Goal: Task Accomplishment & Management: Use online tool/utility

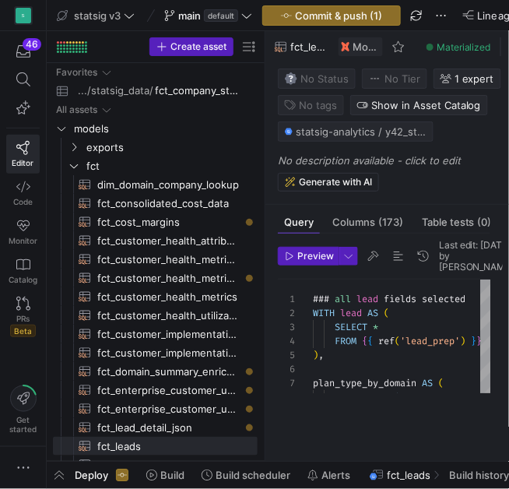
scroll to position [70, 27]
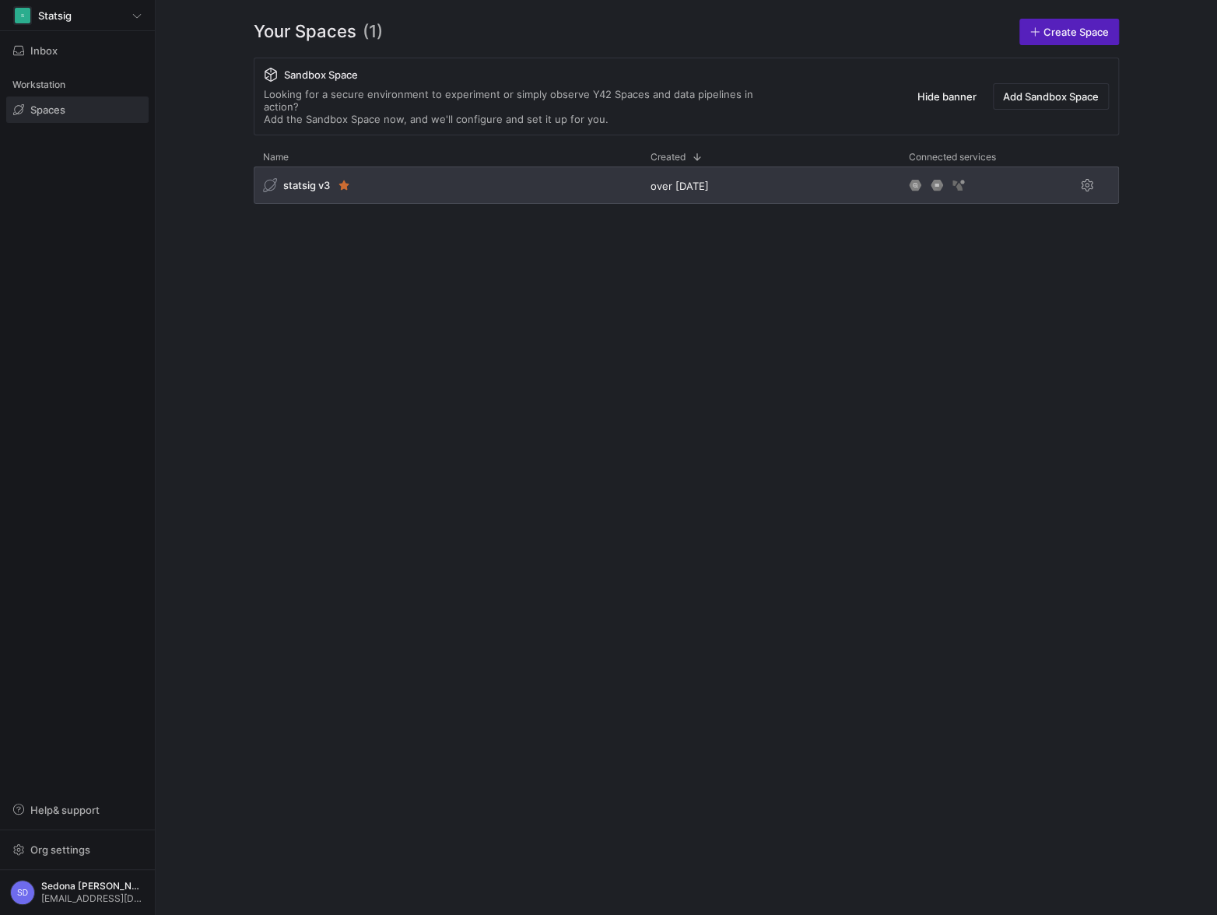
click at [302, 179] on span "statsig v3" at bounding box center [306, 185] width 47 height 12
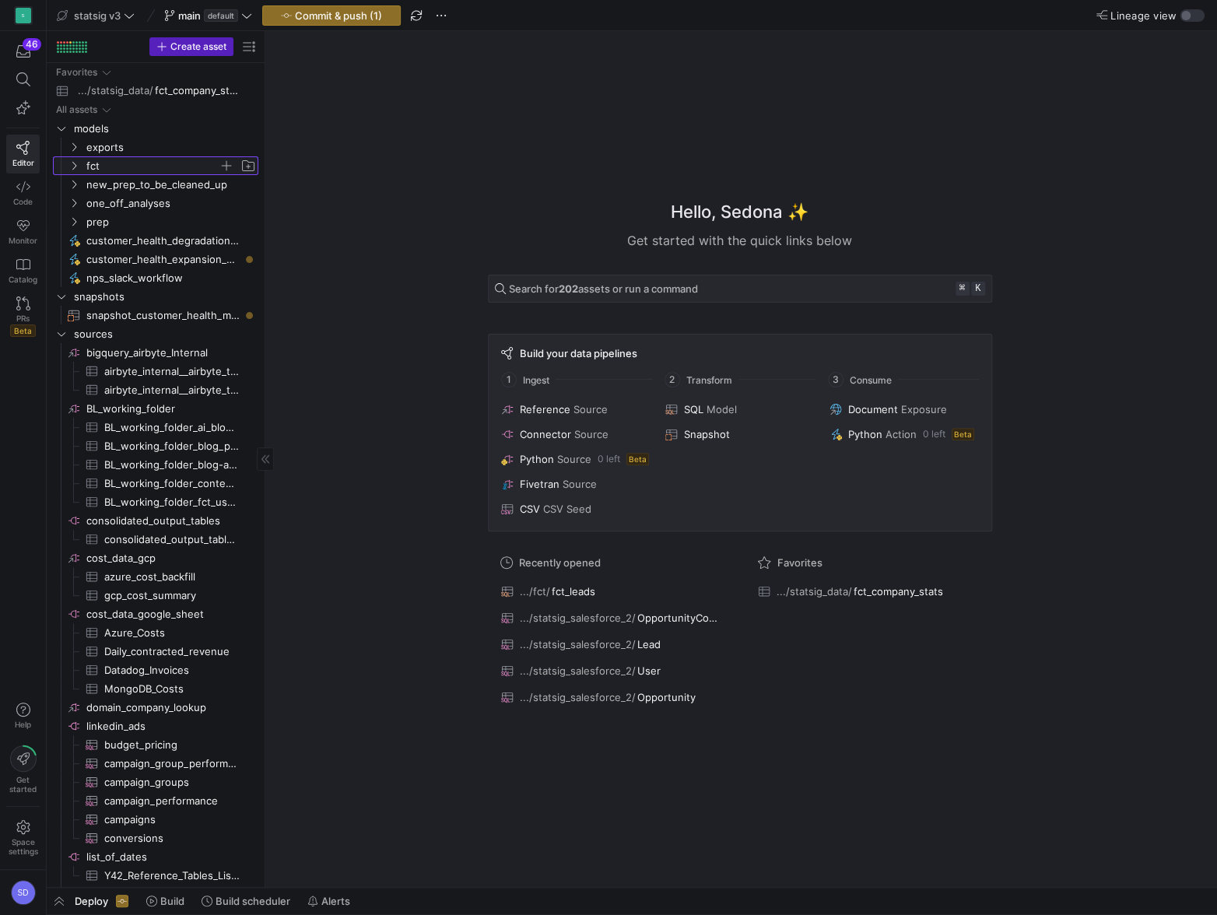
click at [97, 166] on span "fct" at bounding box center [152, 166] width 132 height 18
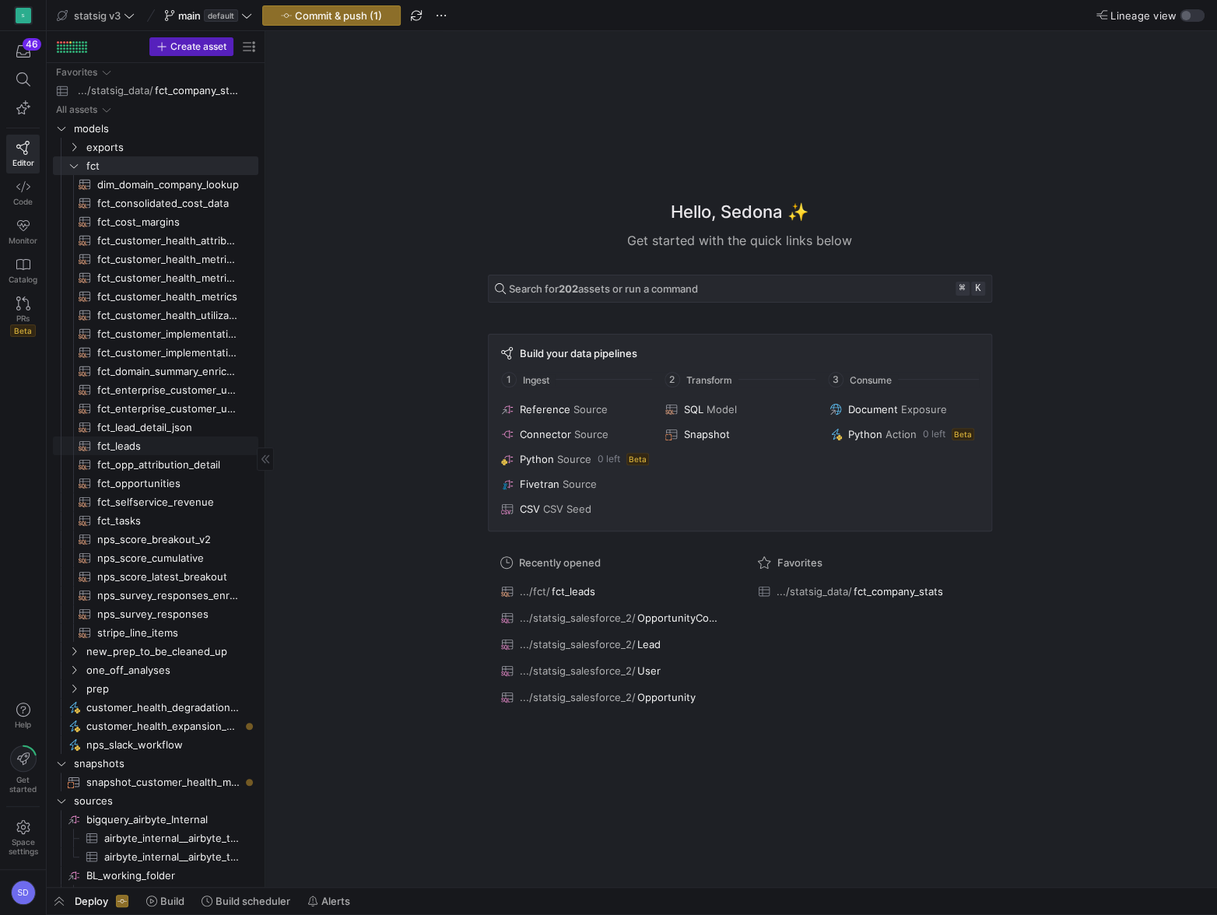
click at [142, 451] on span "fct_leads​​​​​​​​​​" at bounding box center [168, 446] width 143 height 18
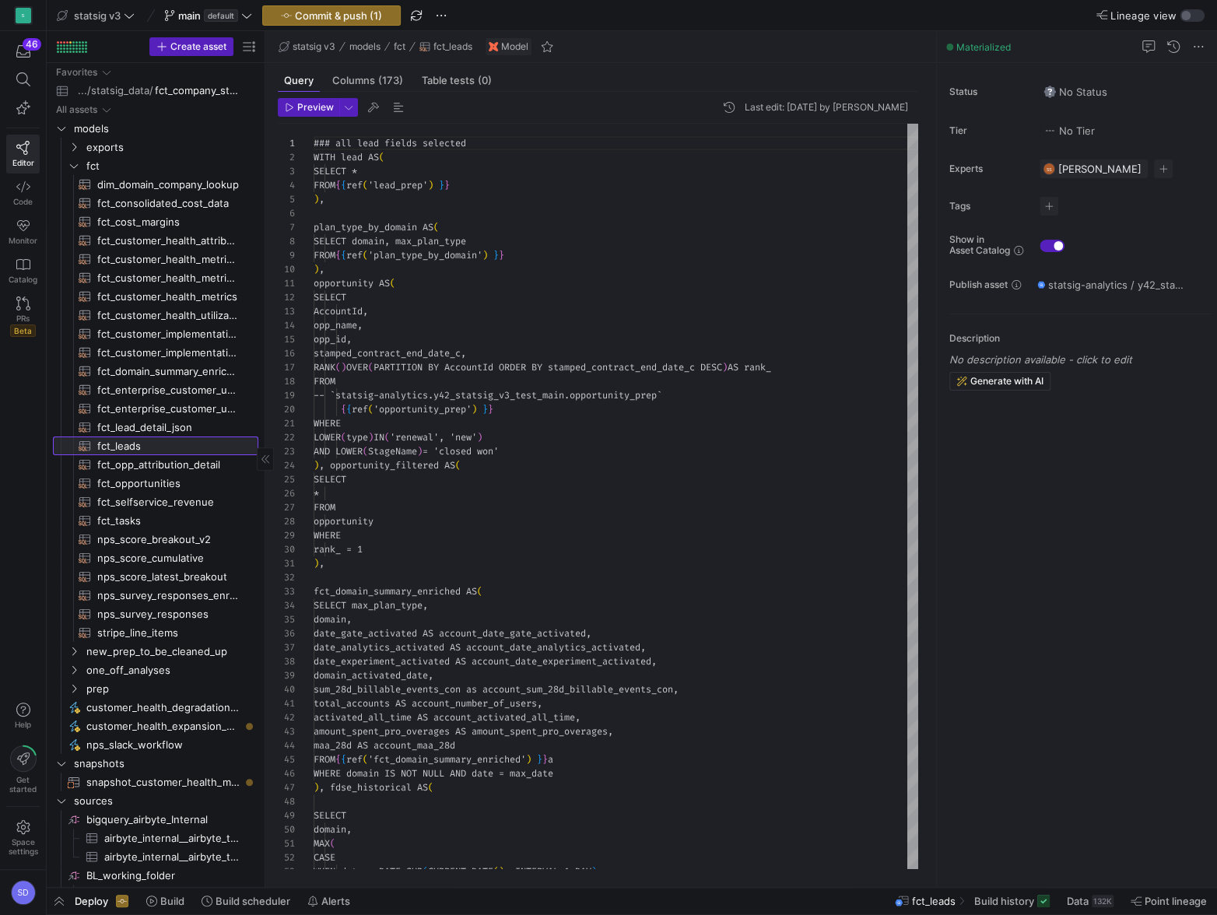
scroll to position [140, 0]
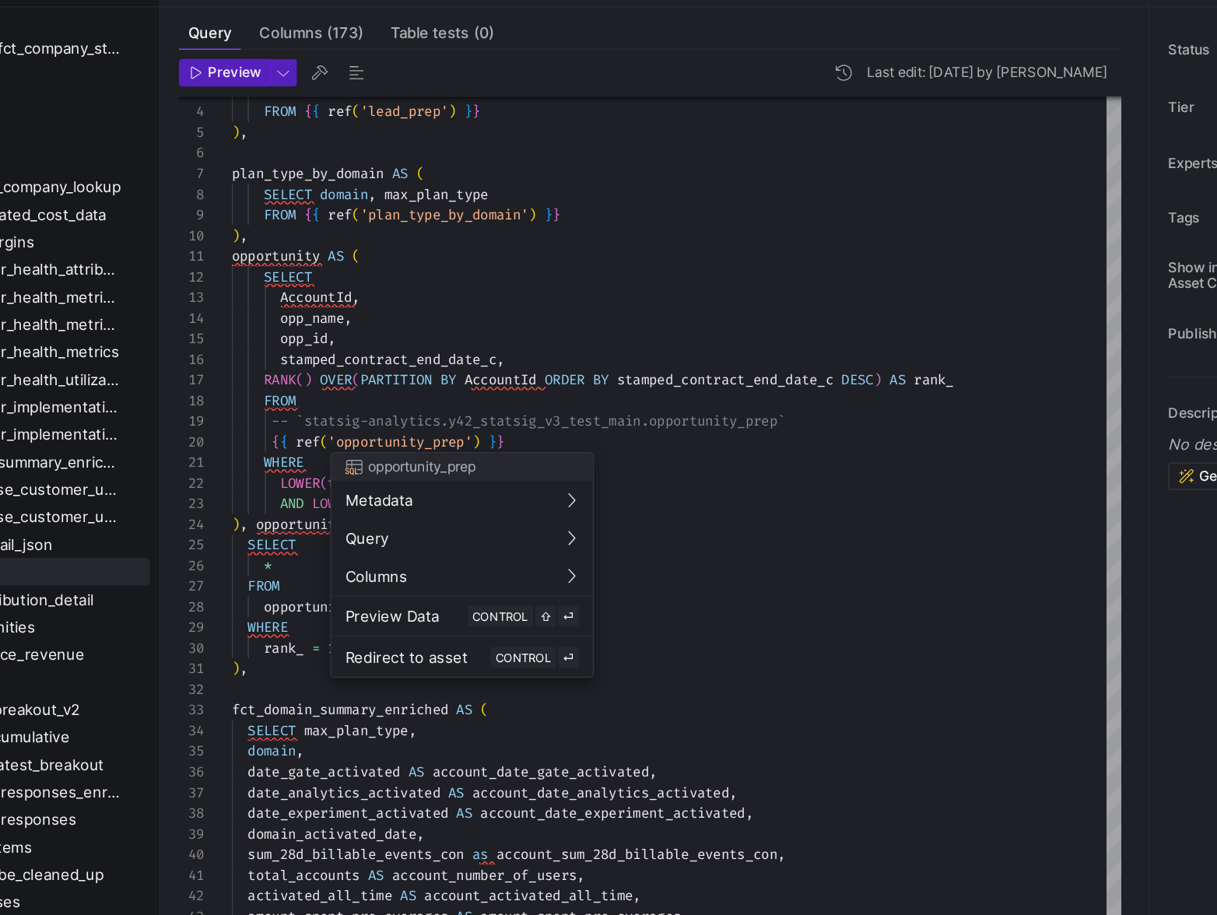
click at [368, 439] on div at bounding box center [608, 457] width 1217 height 915
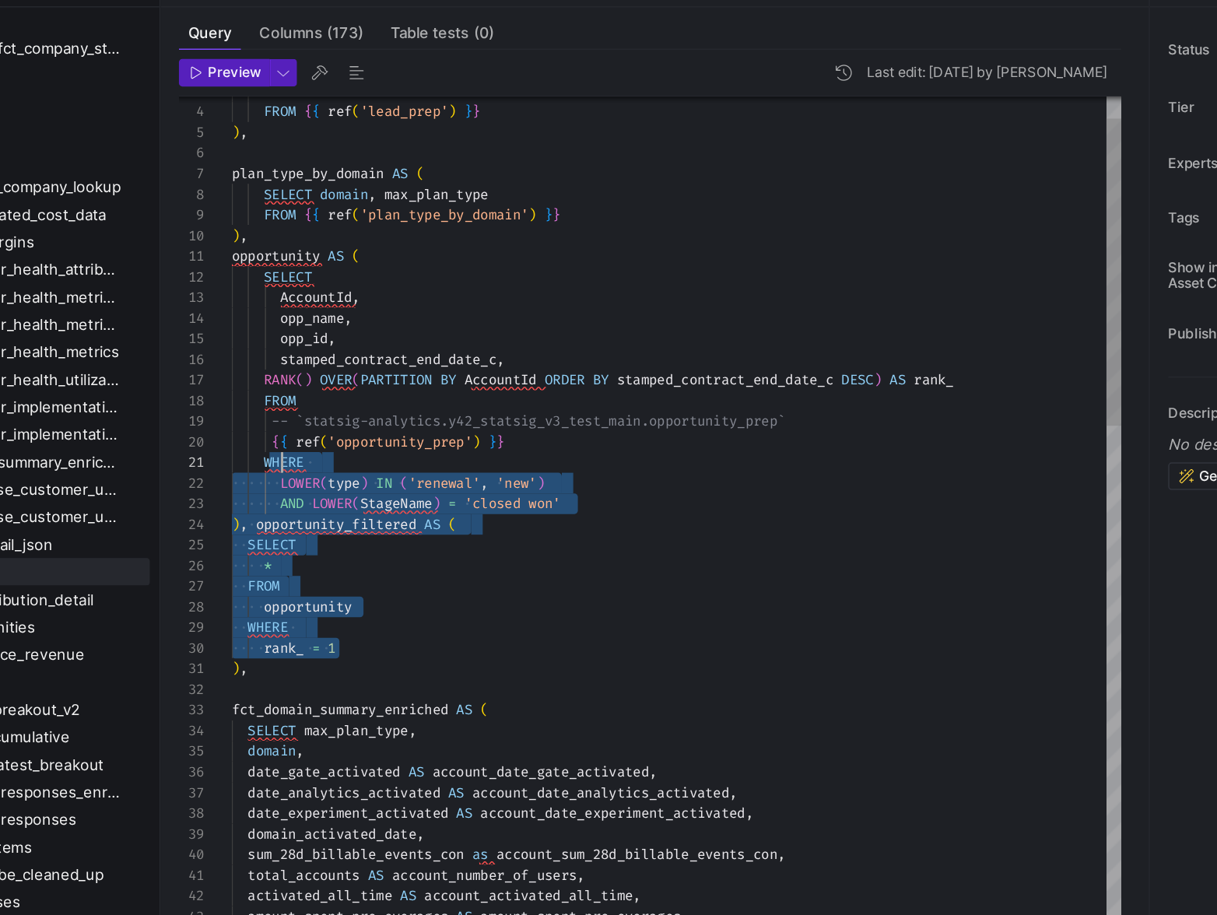
scroll to position [0, 33]
type textarea "opportunity AS ( SELECT AccountId, opp_name, opp_id, stamped_contract_end_date_…"
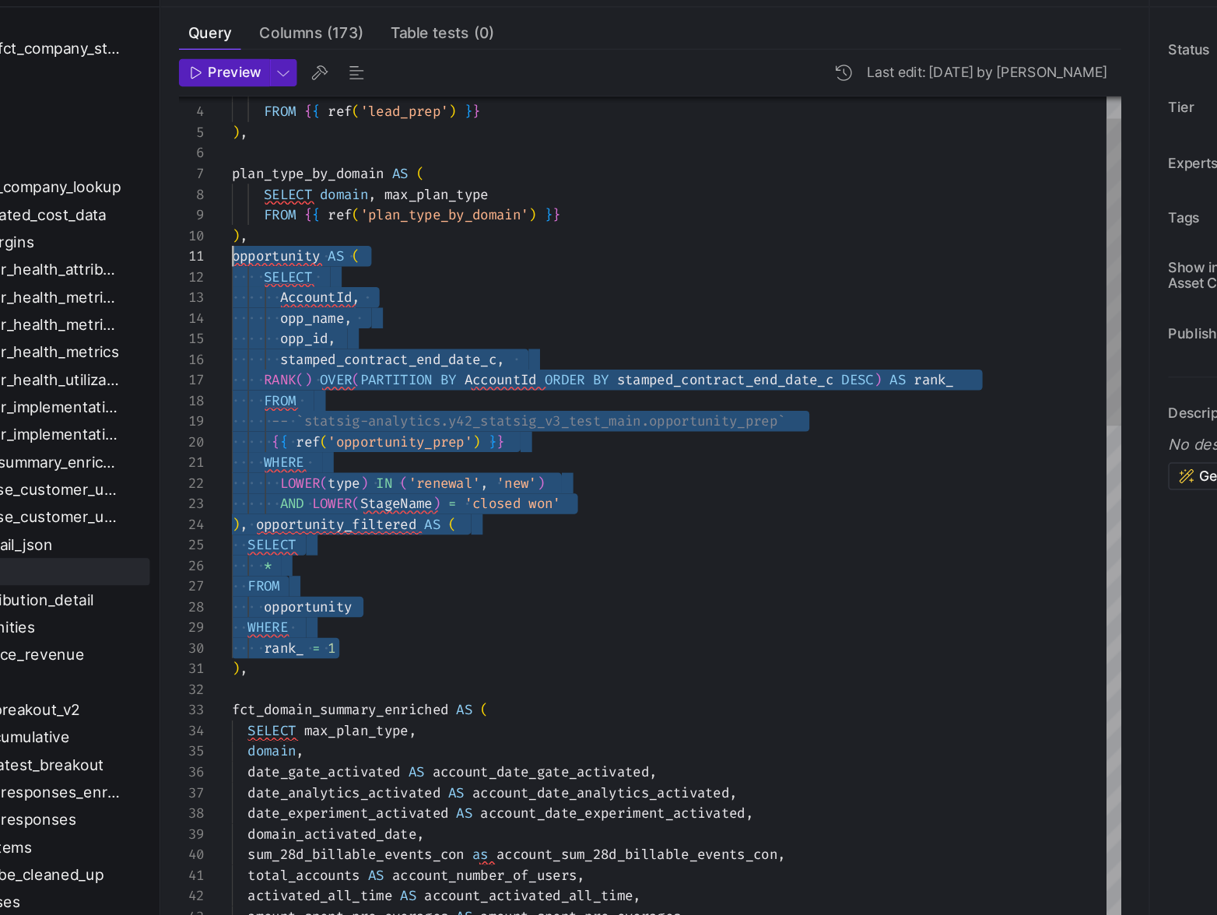
scroll to position [0, 0]
drag, startPoint x: 404, startPoint y: 496, endPoint x: 310, endPoint y: 237, distance: 274.9
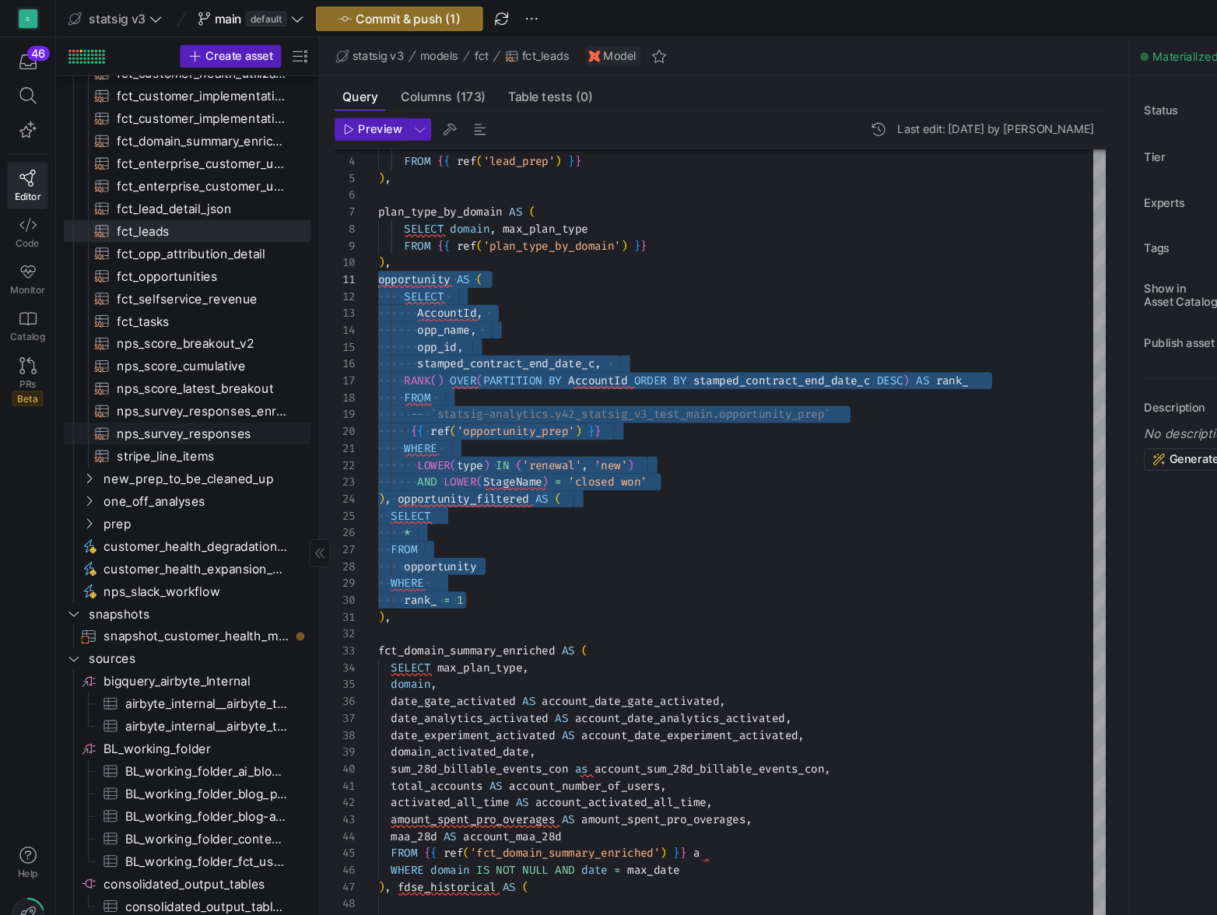
scroll to position [412, 0]
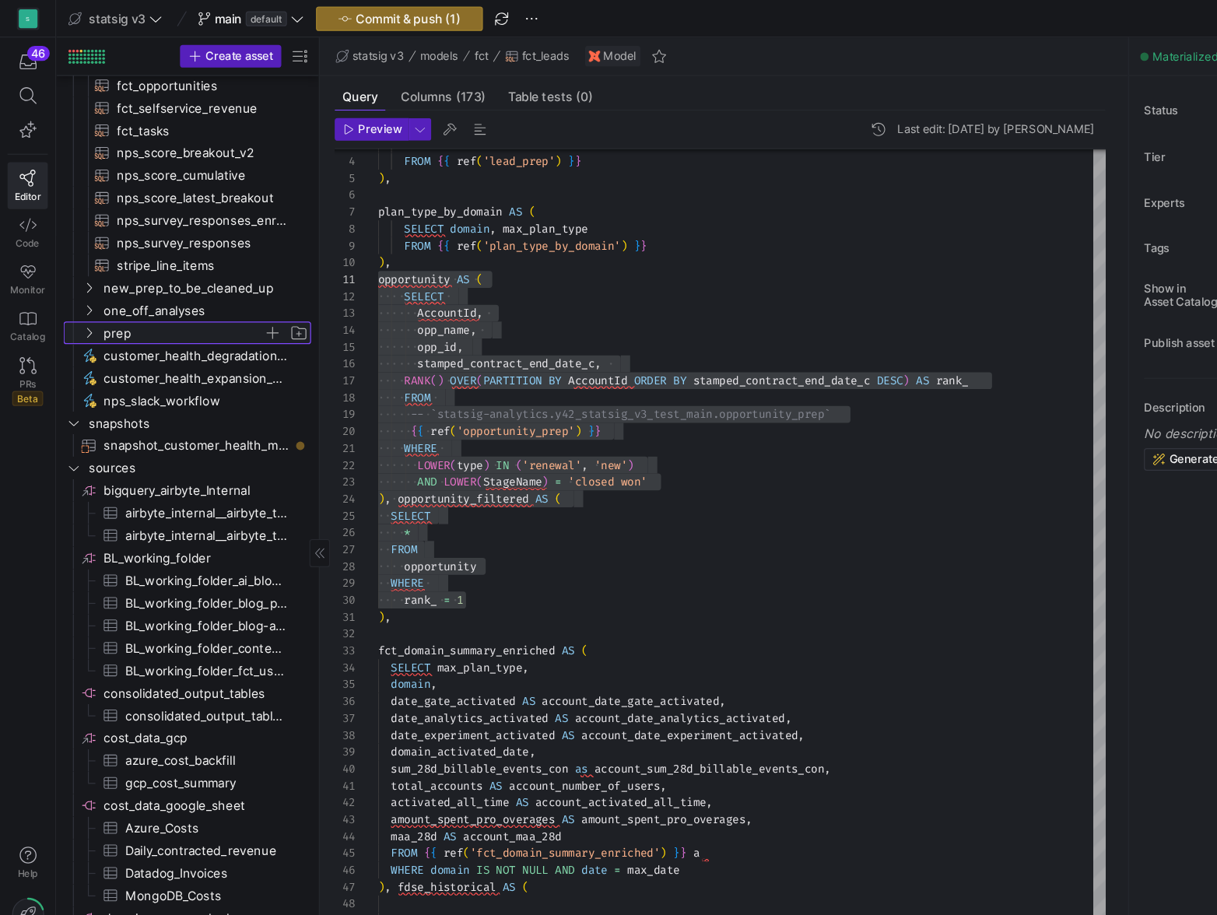
click at [75, 278] on icon "Press SPACE to select this row." at bounding box center [73, 276] width 11 height 9
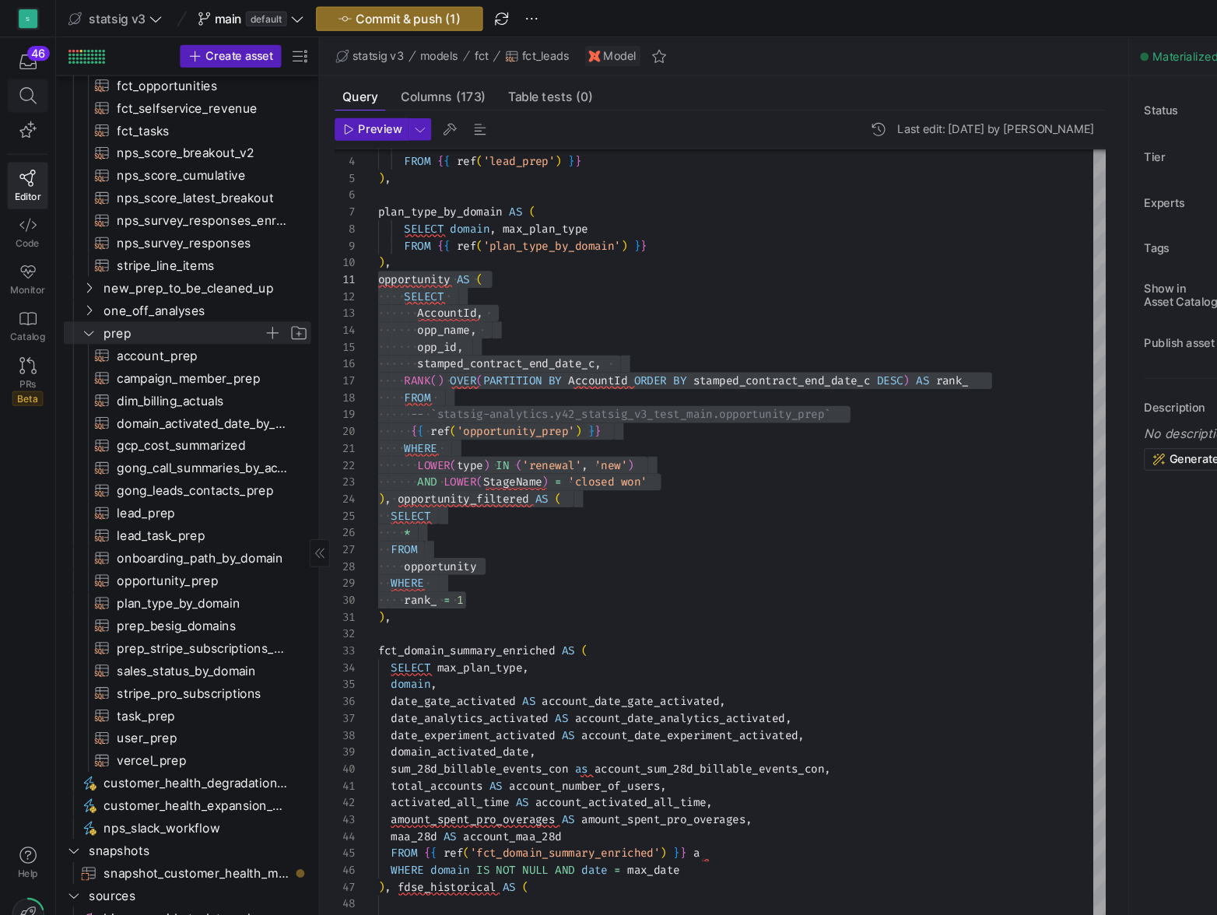
click at [20, 85] on icon at bounding box center [23, 79] width 14 height 14
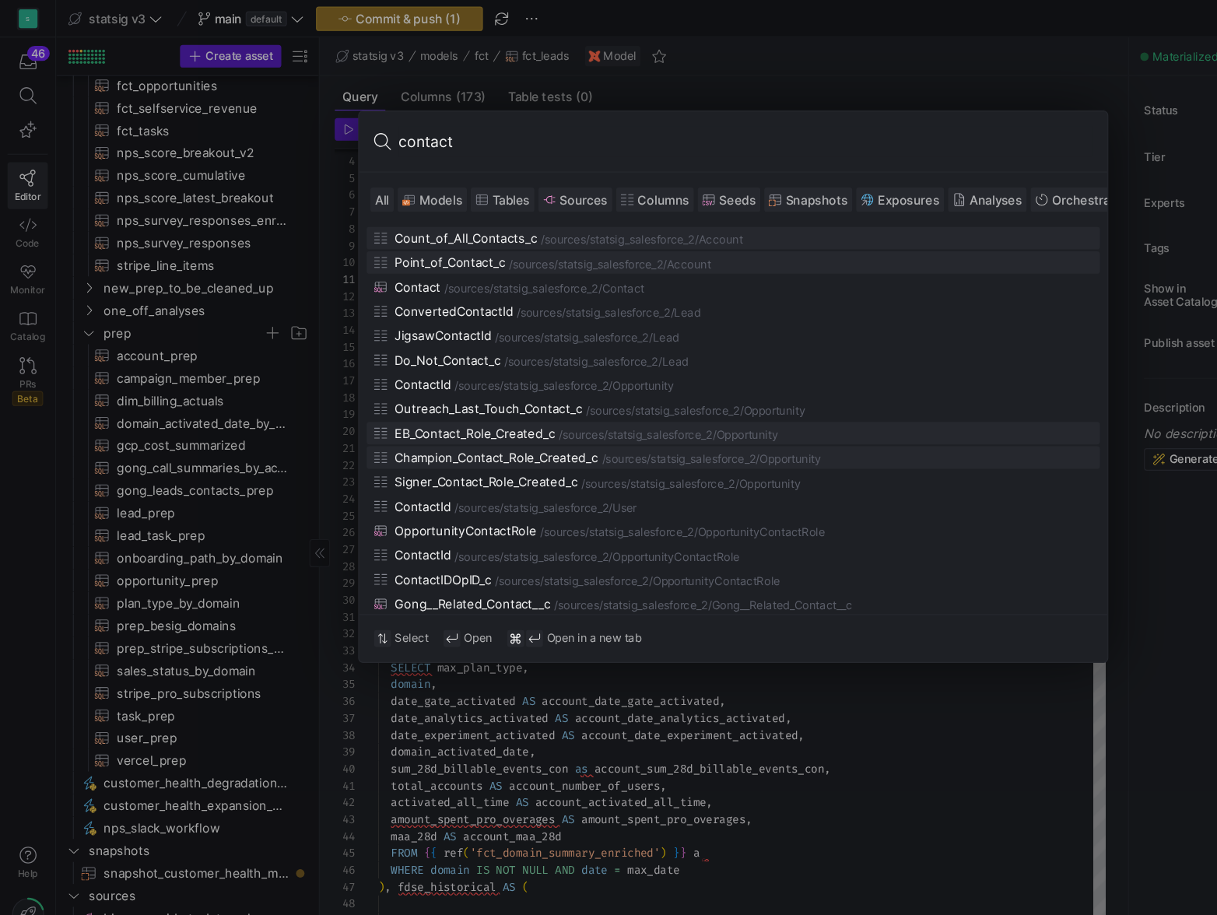
type input "contact"
click at [419, 377] on div "Champion_Contact_Role_Created_c" at bounding box center [412, 379] width 169 height 12
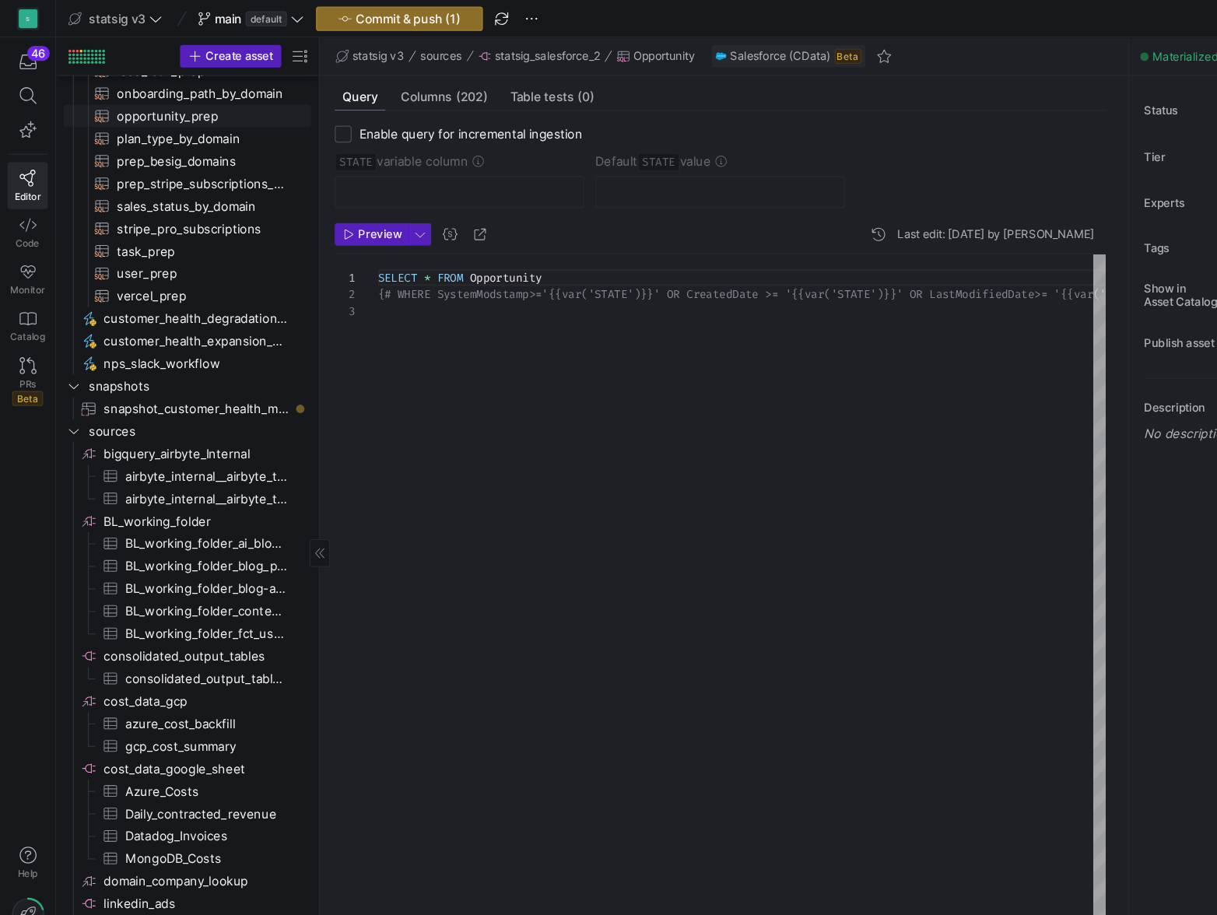
scroll to position [777, 0]
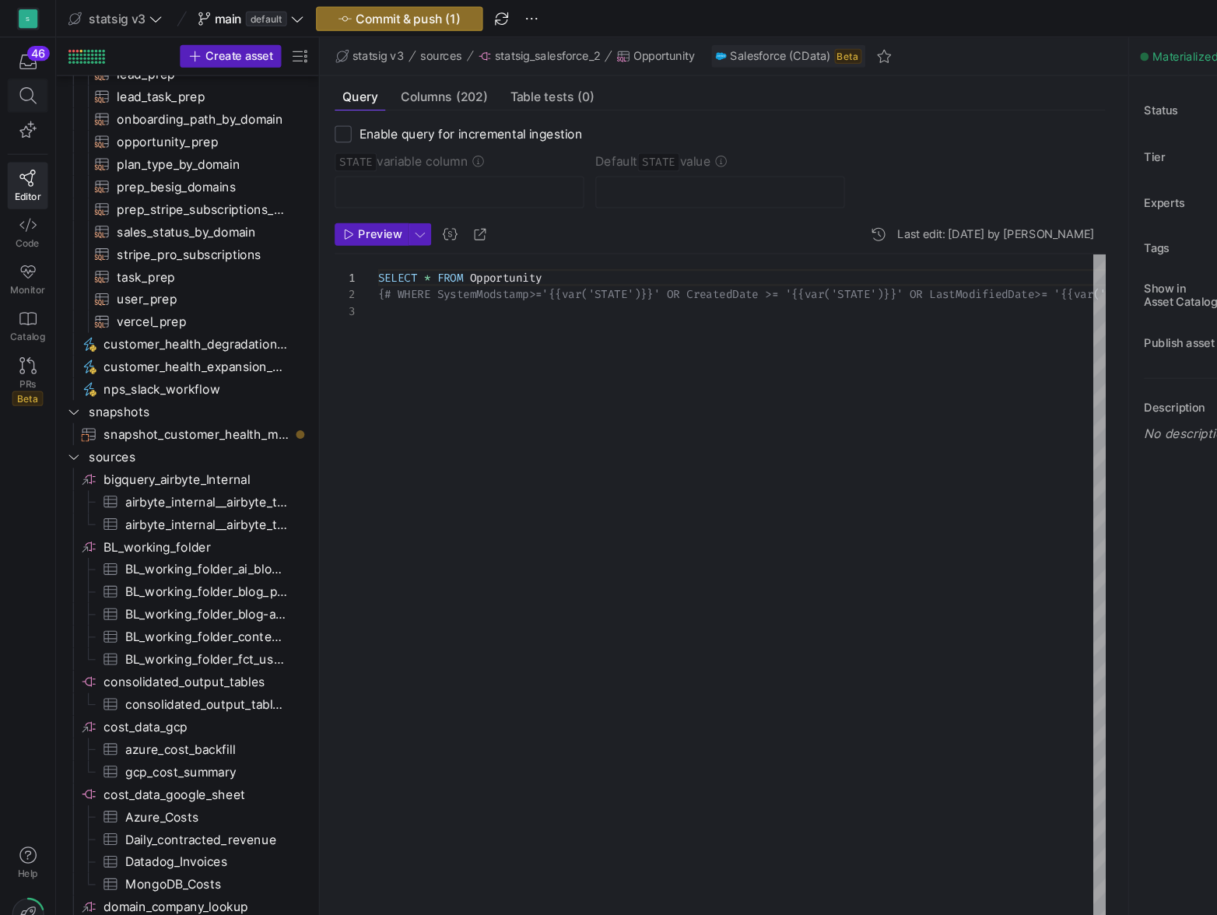
click at [30, 82] on span at bounding box center [22, 79] width 19 height 14
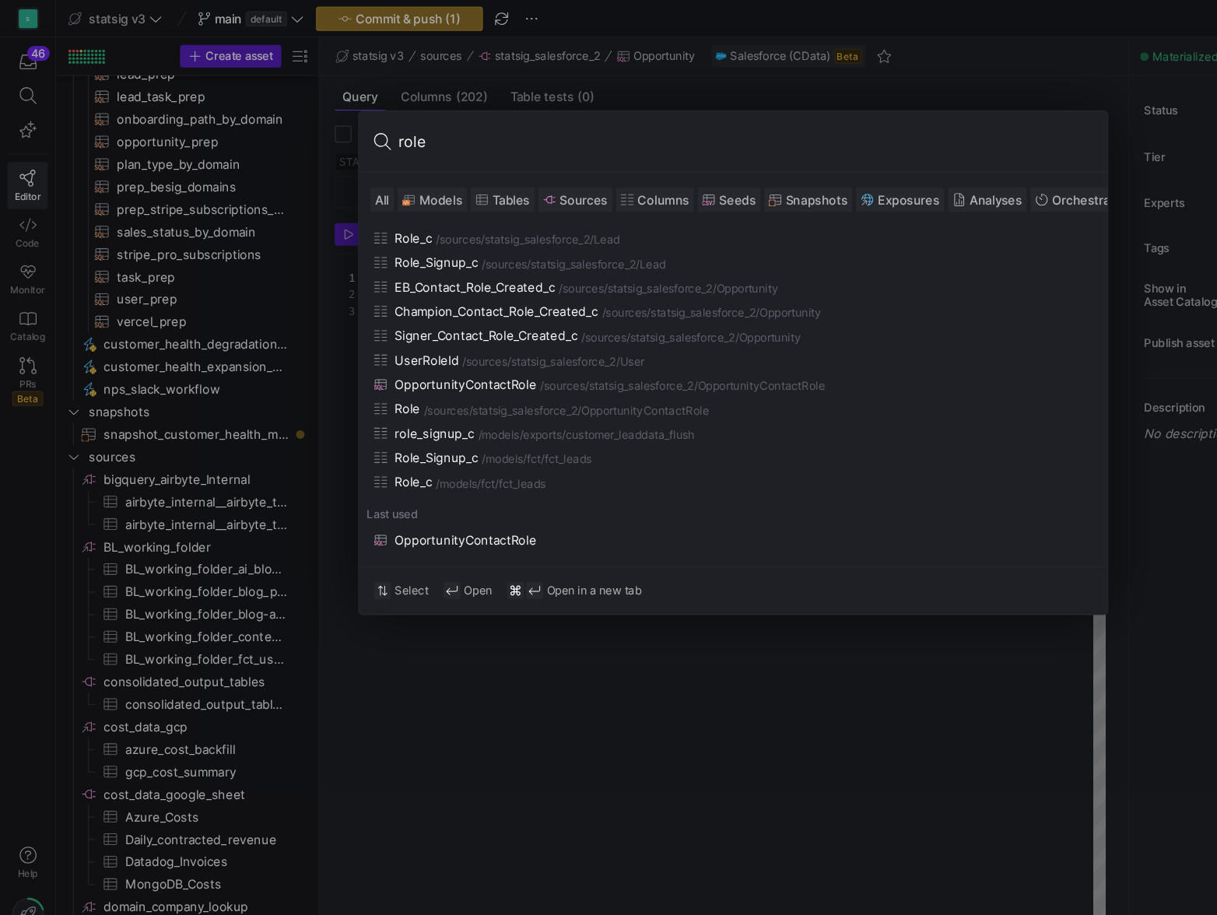
type input "role"
click at [390, 318] on div "OpportunityContactRole" at bounding box center [386, 319] width 117 height 12
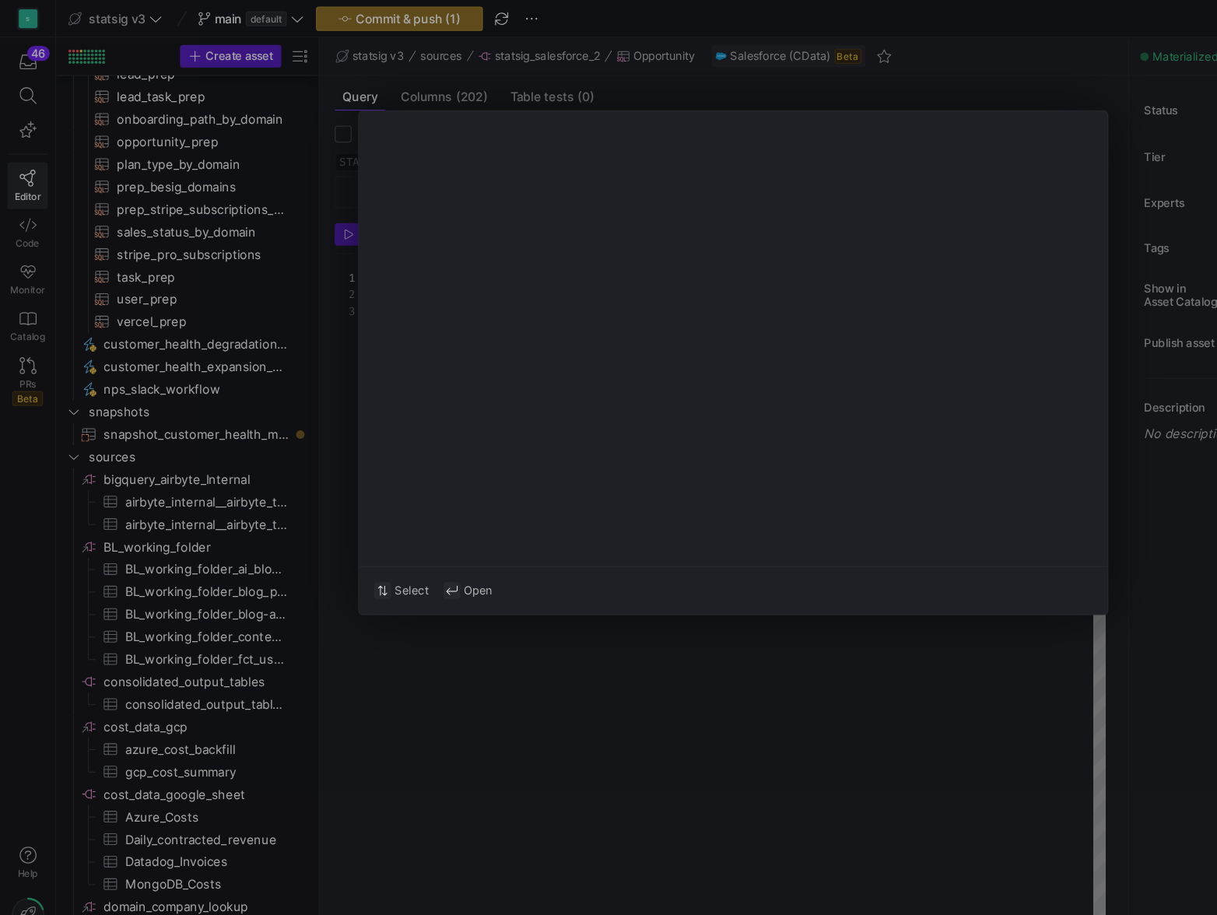
type textarea "select * from OpportunityContactRole"
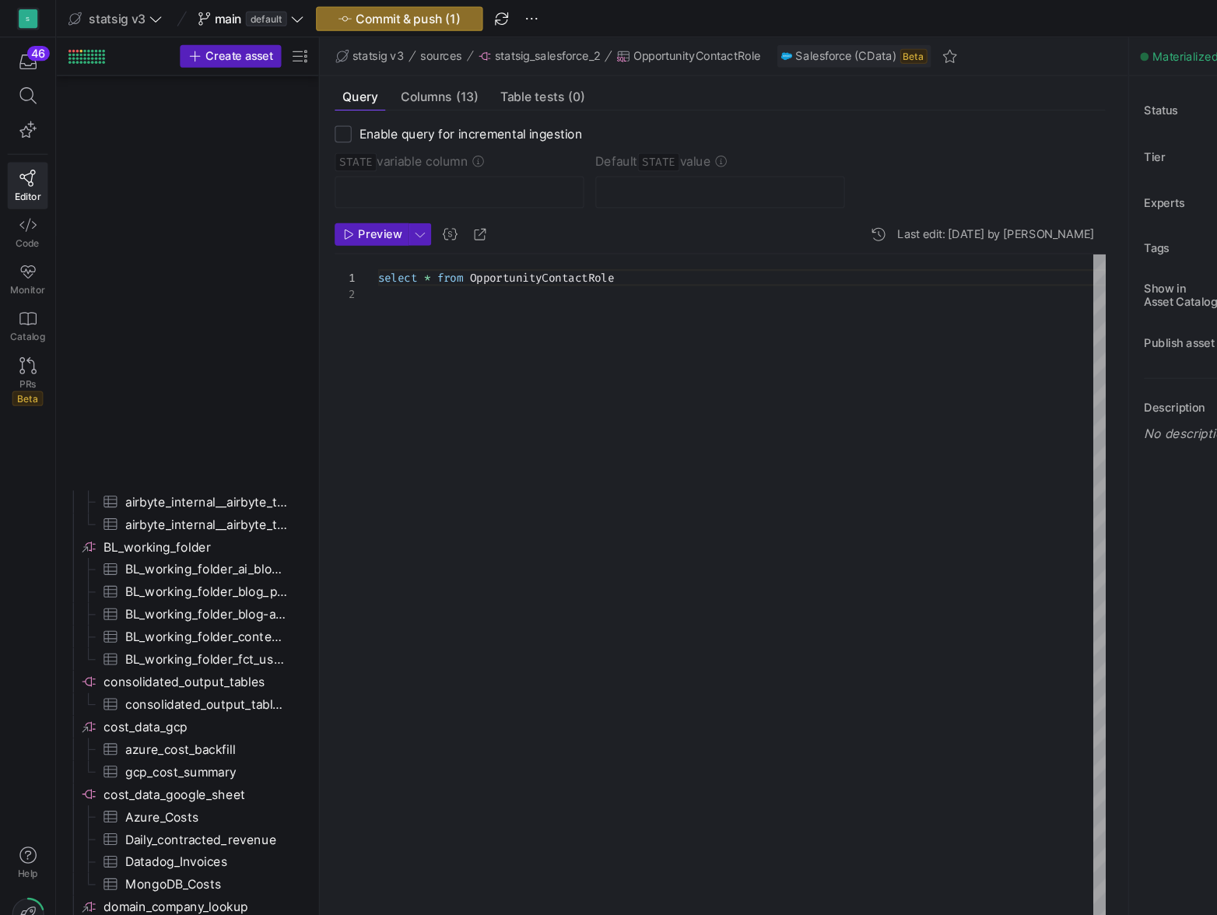
scroll to position [2070, 0]
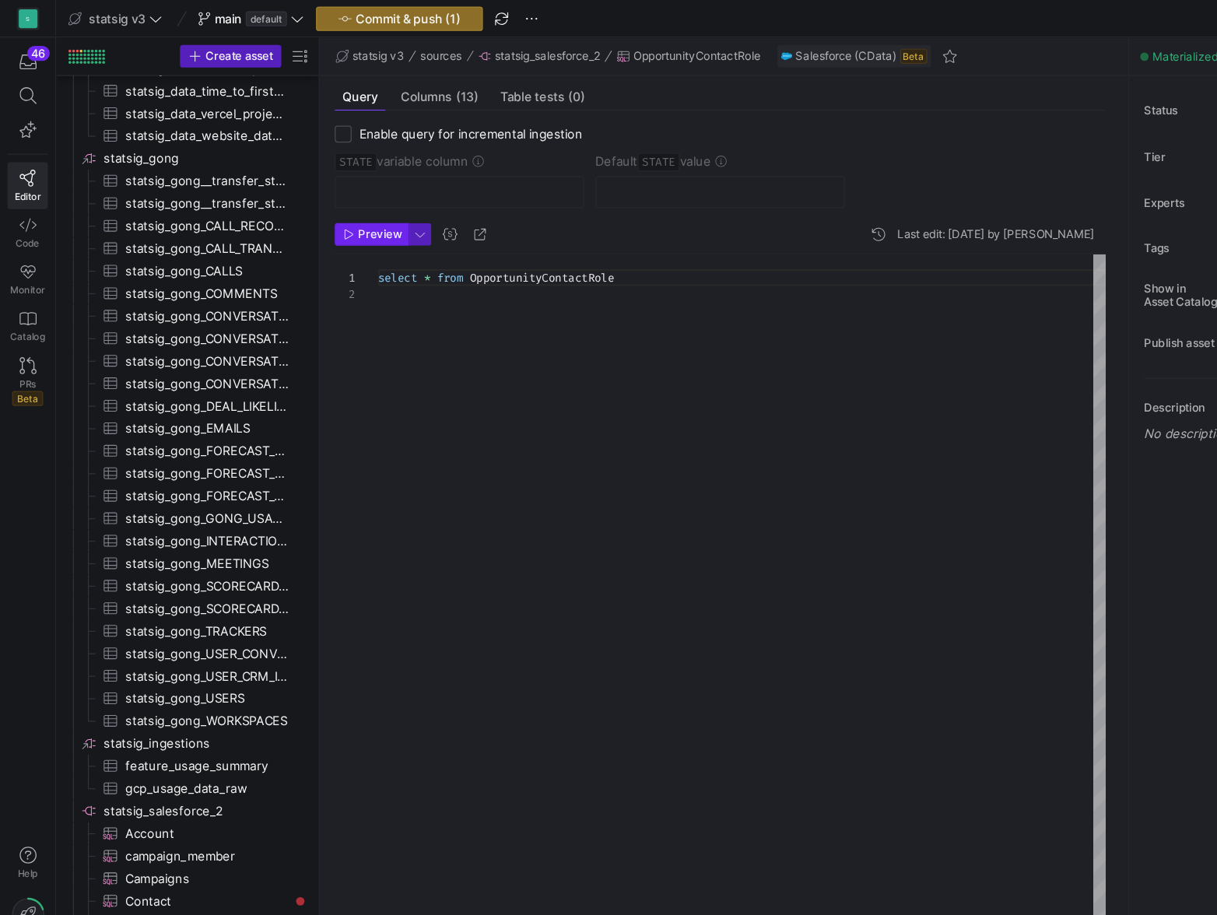
click at [307, 203] on button "Preview" at bounding box center [308, 194] width 61 height 19
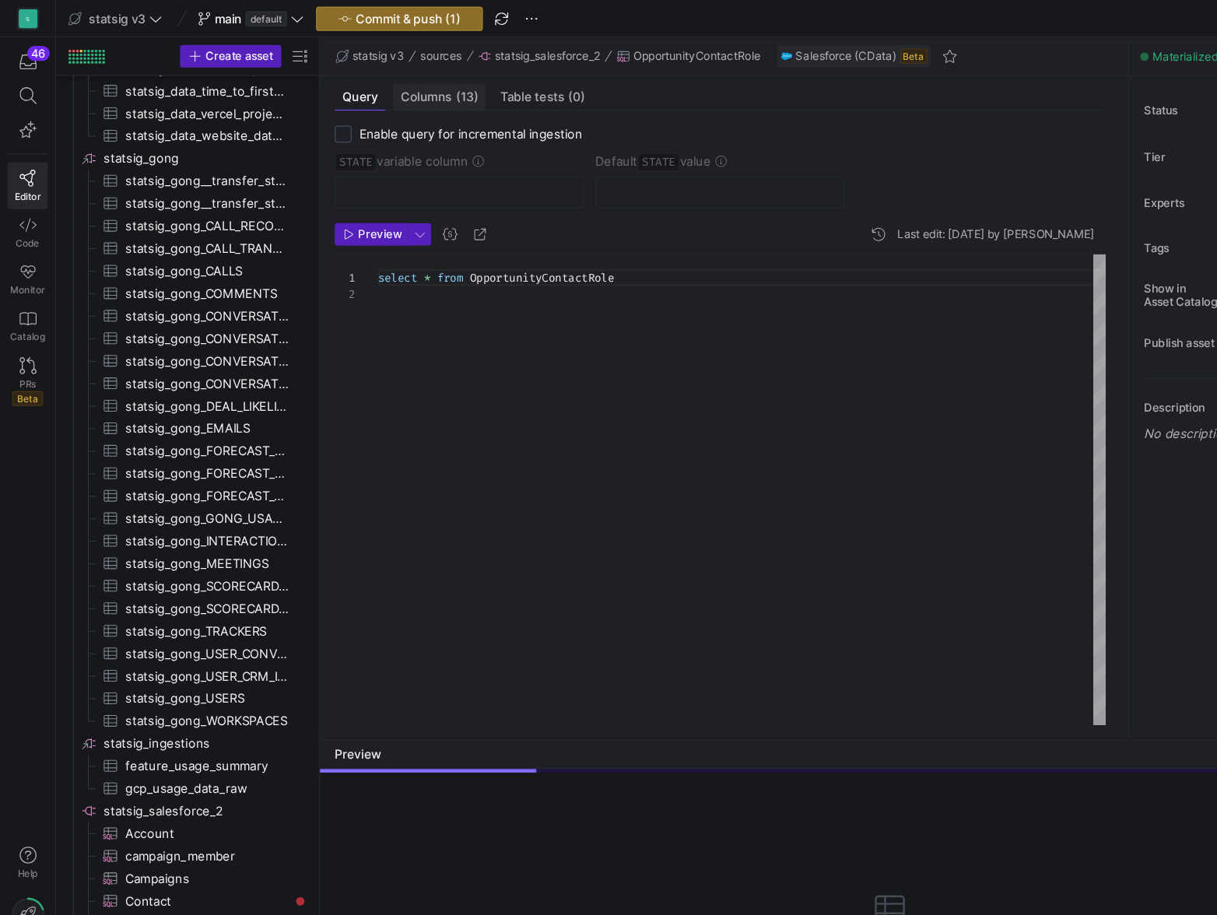
click at [366, 85] on span "Columns (13)" at bounding box center [364, 80] width 65 height 10
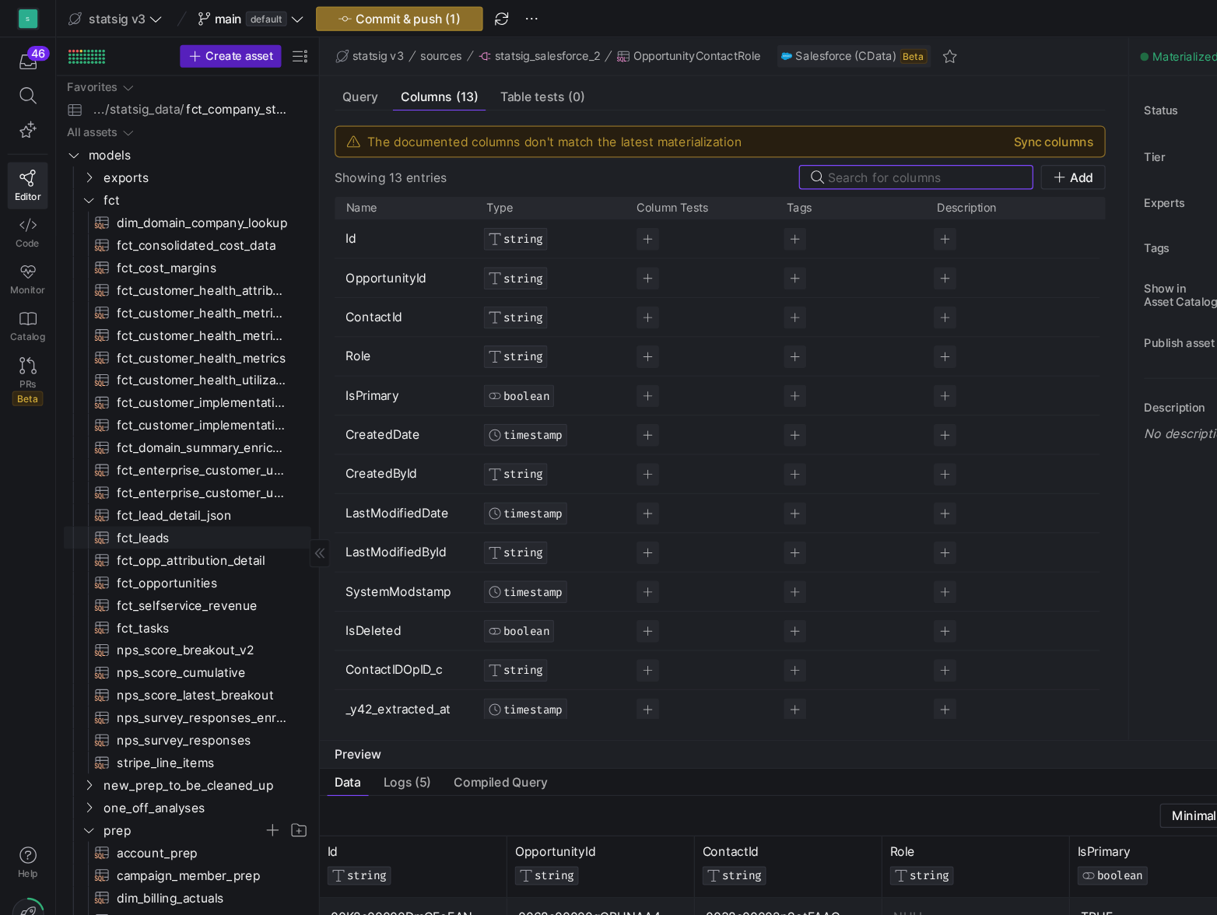
click at [110, 446] on span "fct_leads​​​​​​​​​​" at bounding box center [168, 446] width 143 height 18
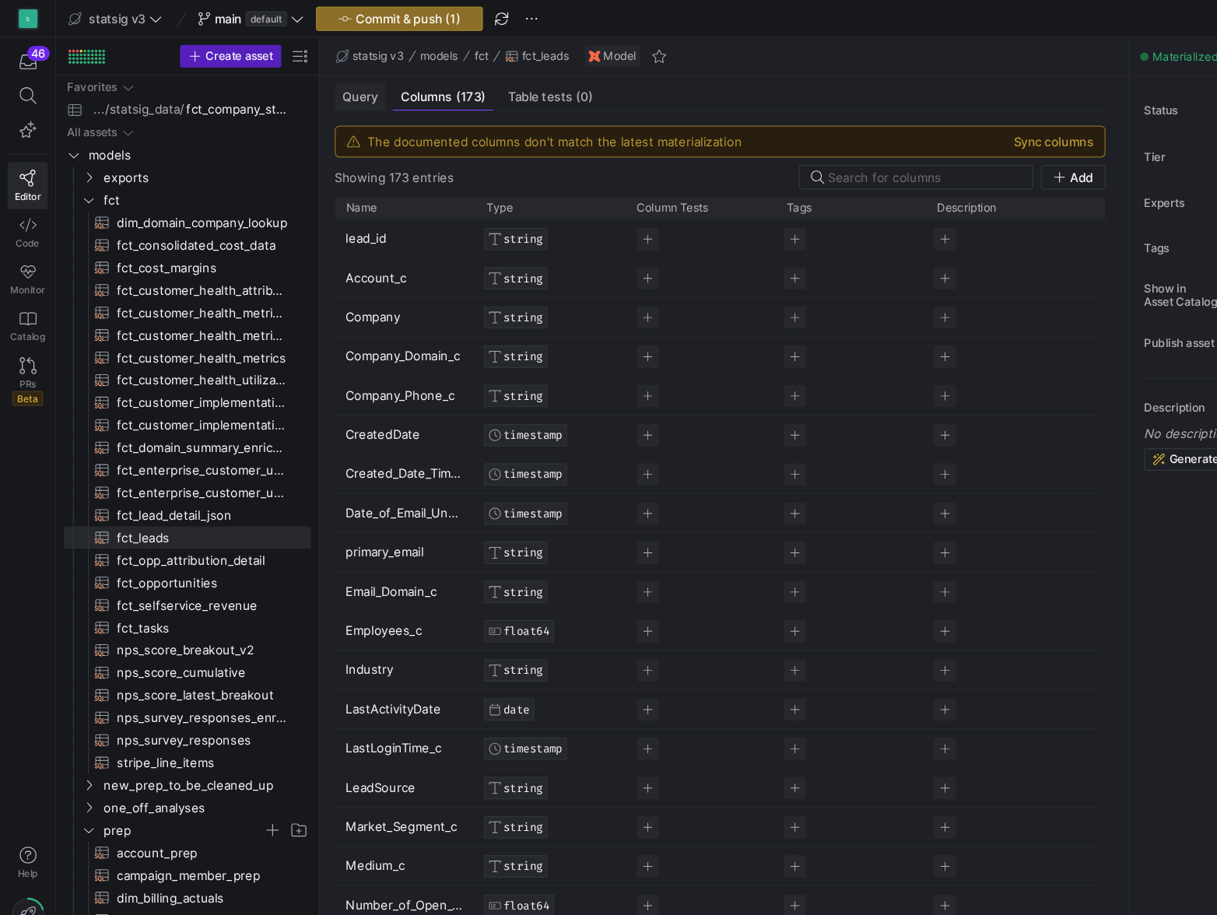
click at [311, 78] on span "Query" at bounding box center [299, 80] width 30 height 10
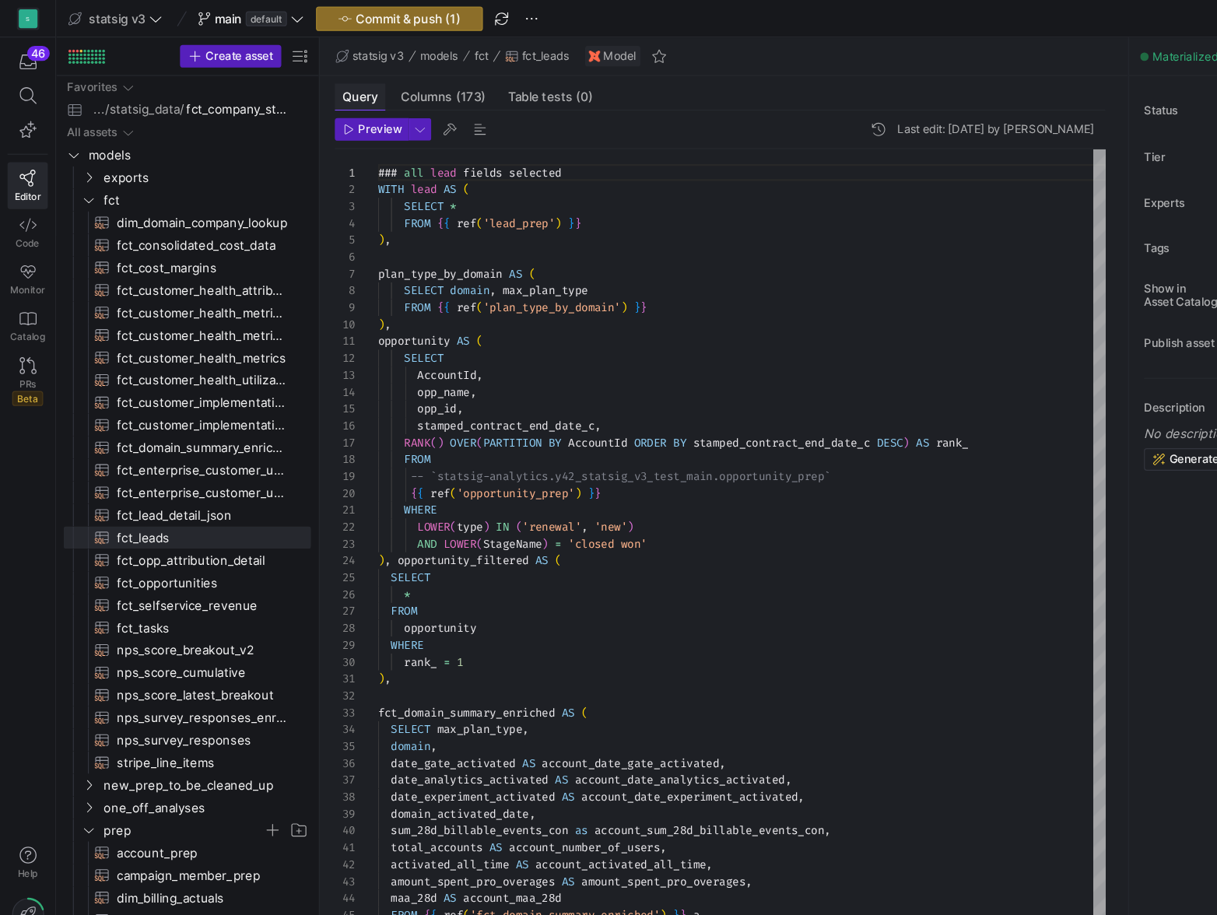
scroll to position [140, 0]
click at [441, 13] on span "button" at bounding box center [441, 15] width 19 height 19
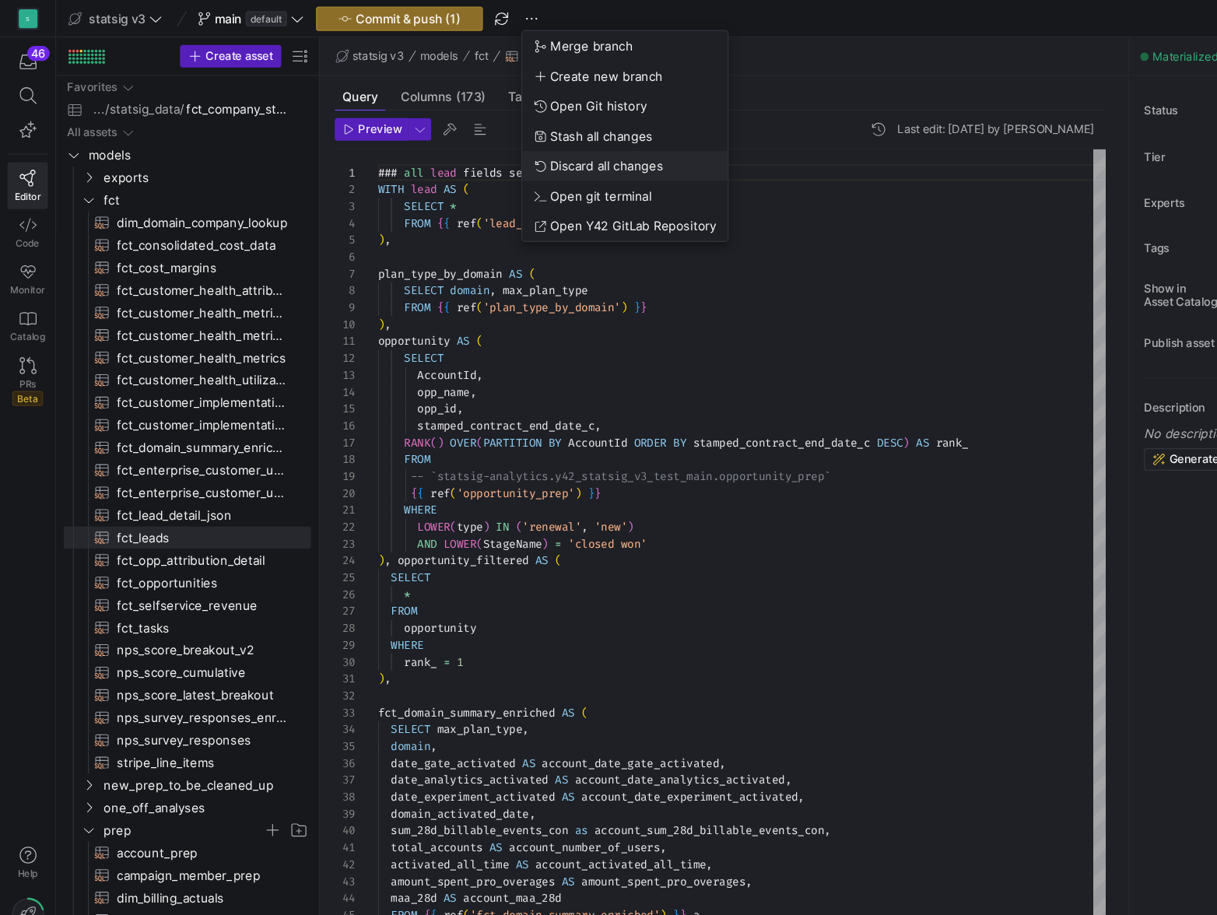
click at [481, 133] on span "Discard all changes" at bounding box center [503, 137] width 93 height 12
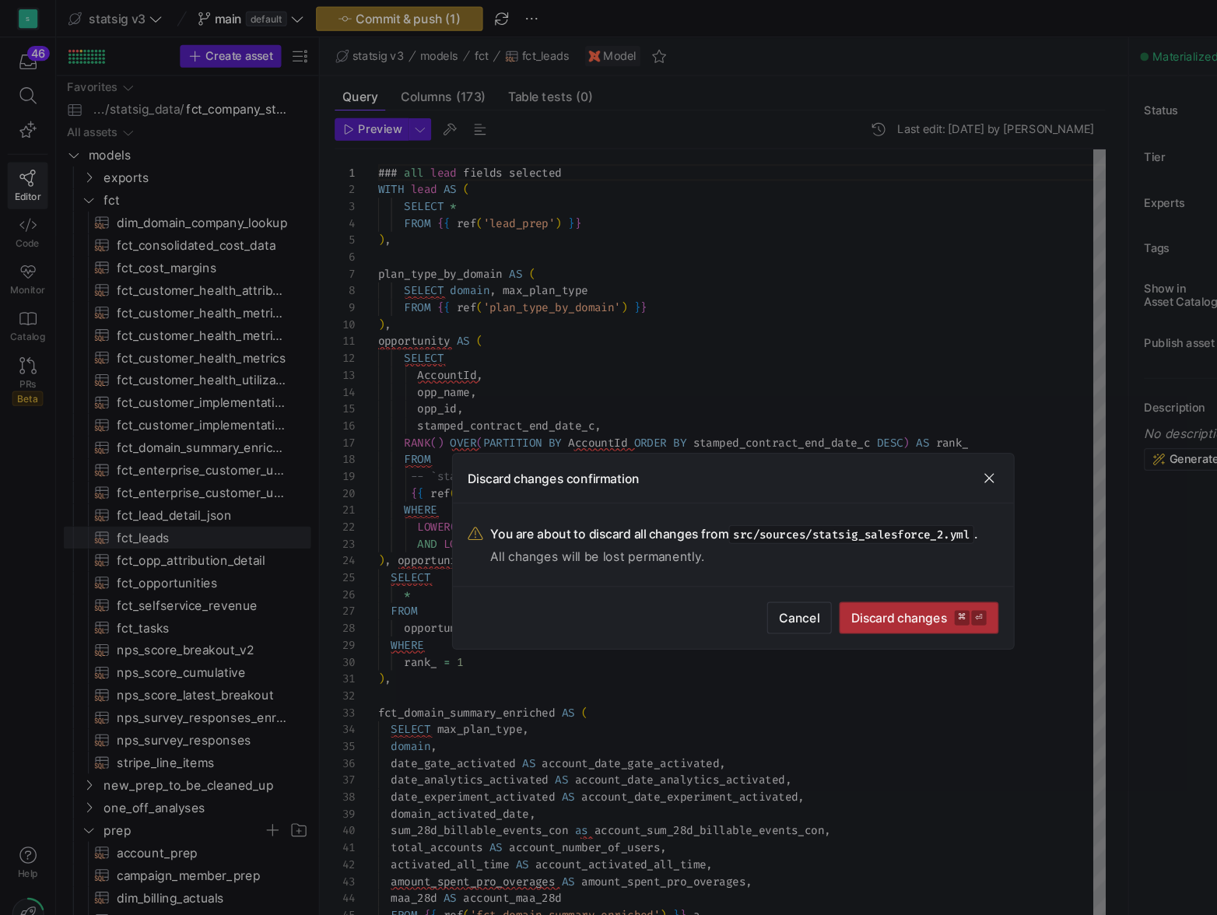
click at [727, 513] on span "Discard changes ⌘ ⏎" at bounding box center [762, 513] width 112 height 12
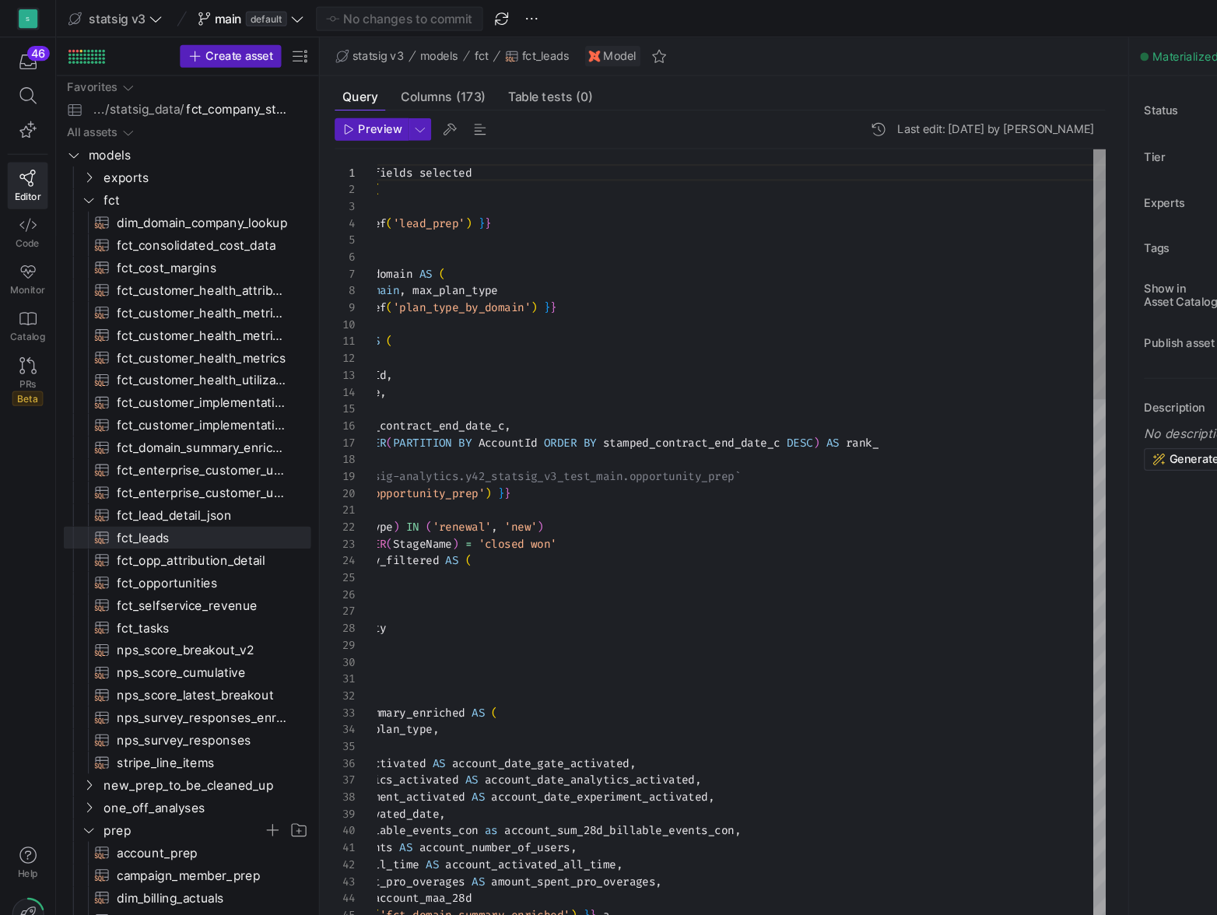
scroll to position [70, 28]
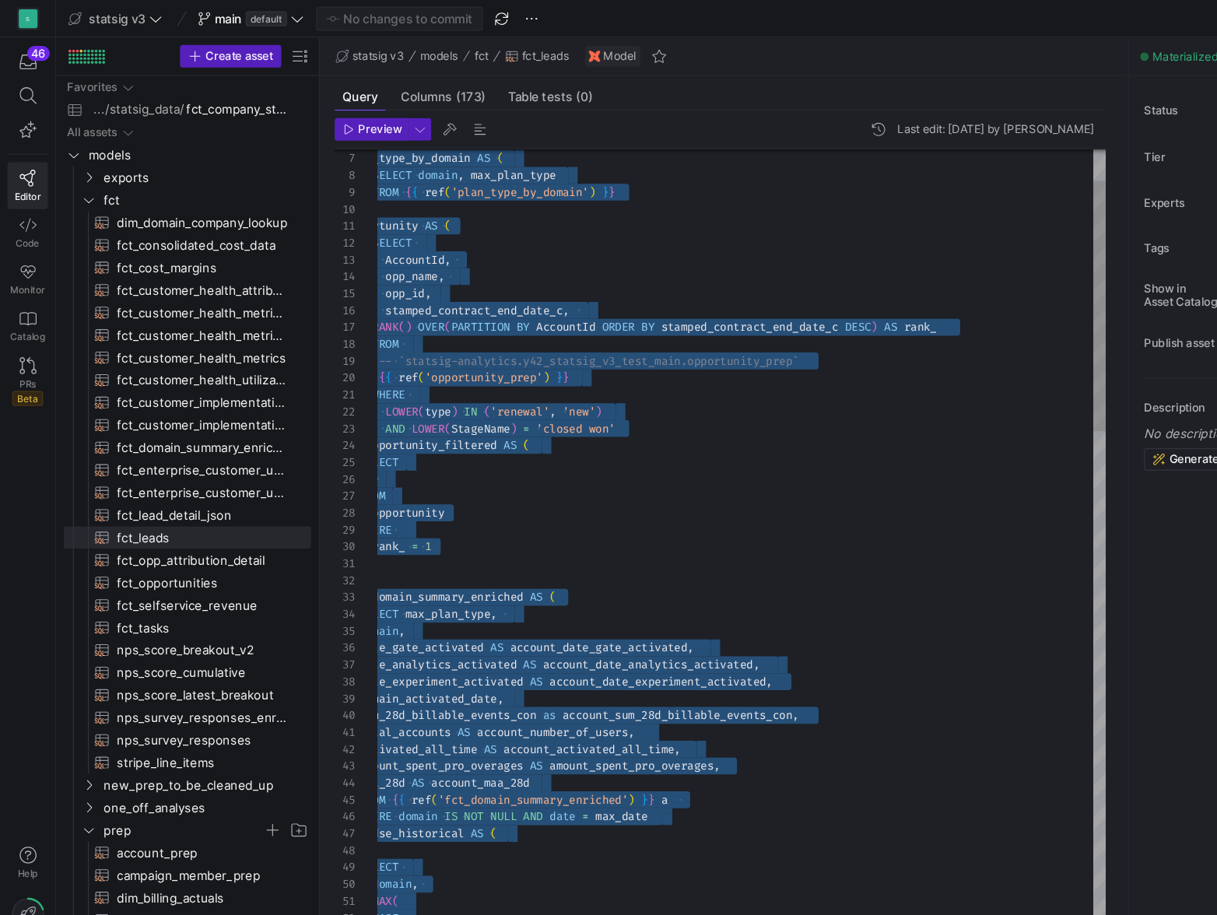
type textarea "WHERE LOWER(type) IN ('renewal', 'new') AND LOWER(StageName) = 'closed won' ), …"
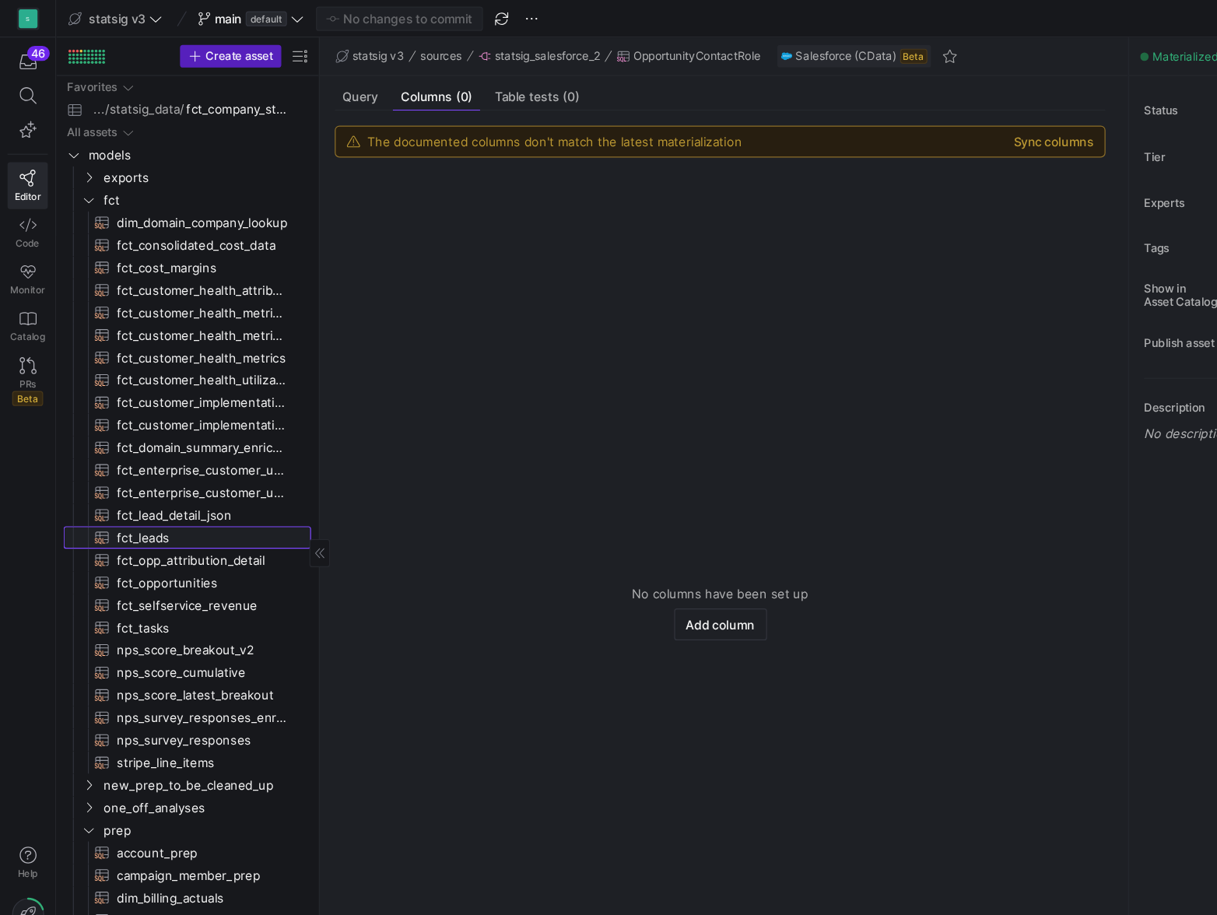
click at [111, 448] on span "fct_leads​​​​​​​​​​" at bounding box center [168, 446] width 143 height 18
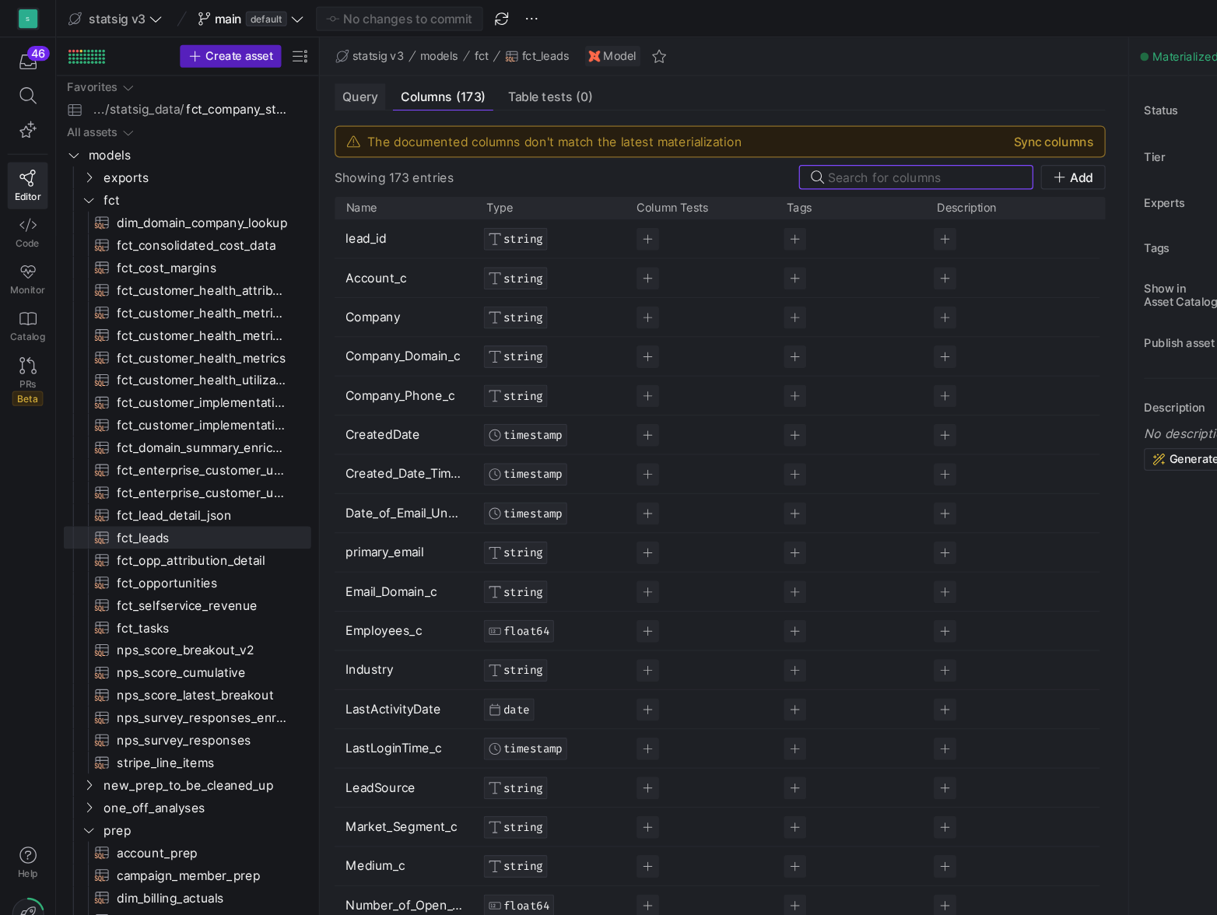
click at [310, 80] on span "Query" at bounding box center [299, 80] width 30 height 10
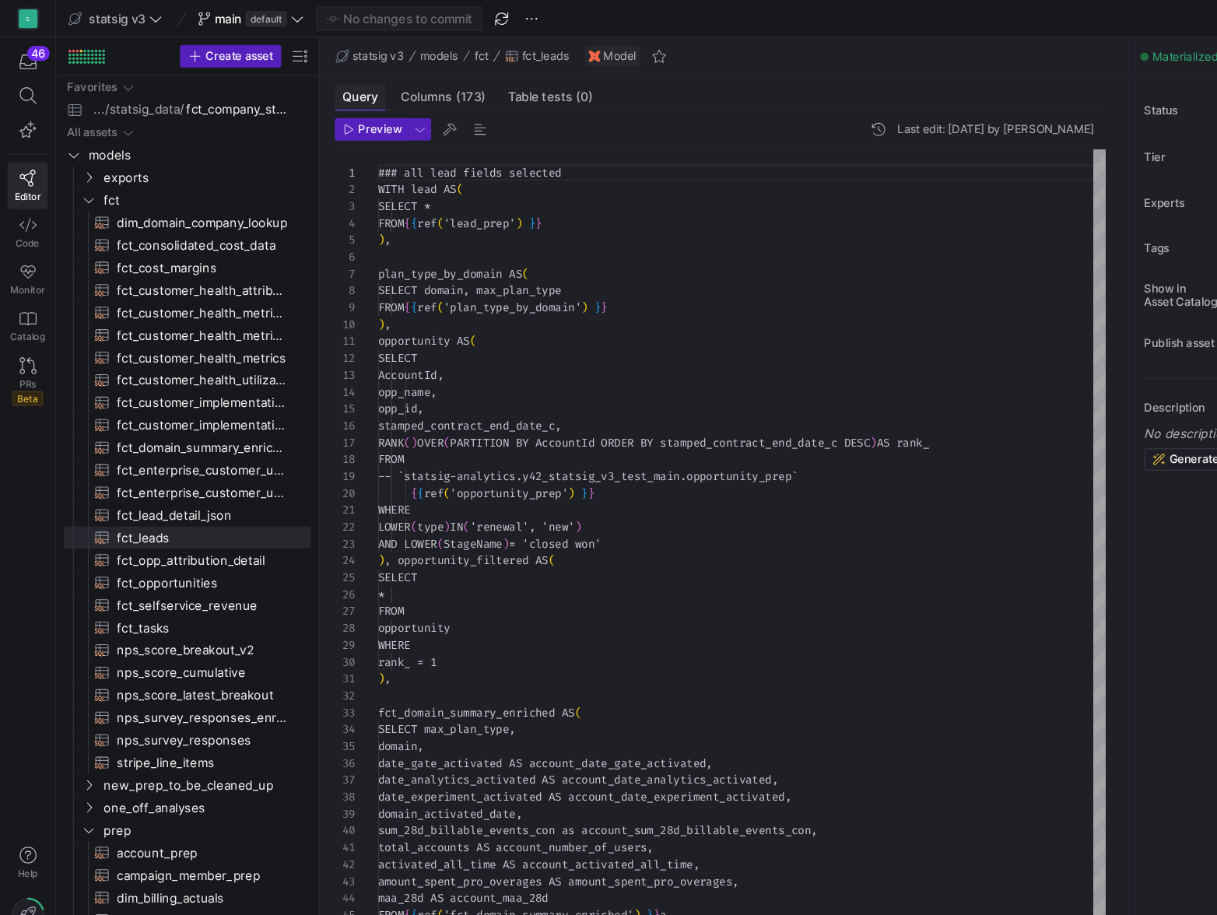
scroll to position [140, 0]
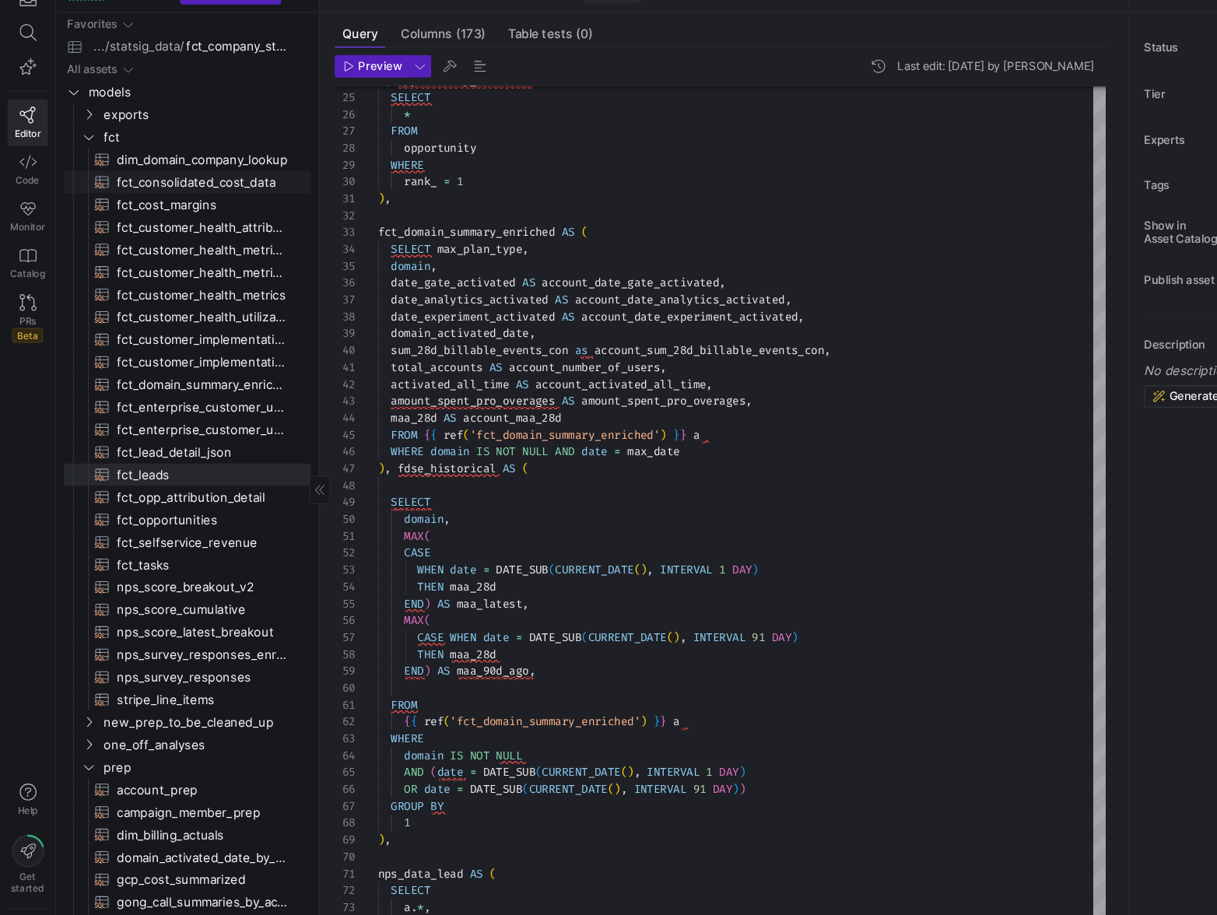
click at [163, 205] on span "fct_consolidated_cost_data​​​​​​​​​​" at bounding box center [168, 204] width 143 height 18
type textarea "WITH date_spine AS ( SELECT `date` FROM {{source('list_of_dates','Y42_Reference…"
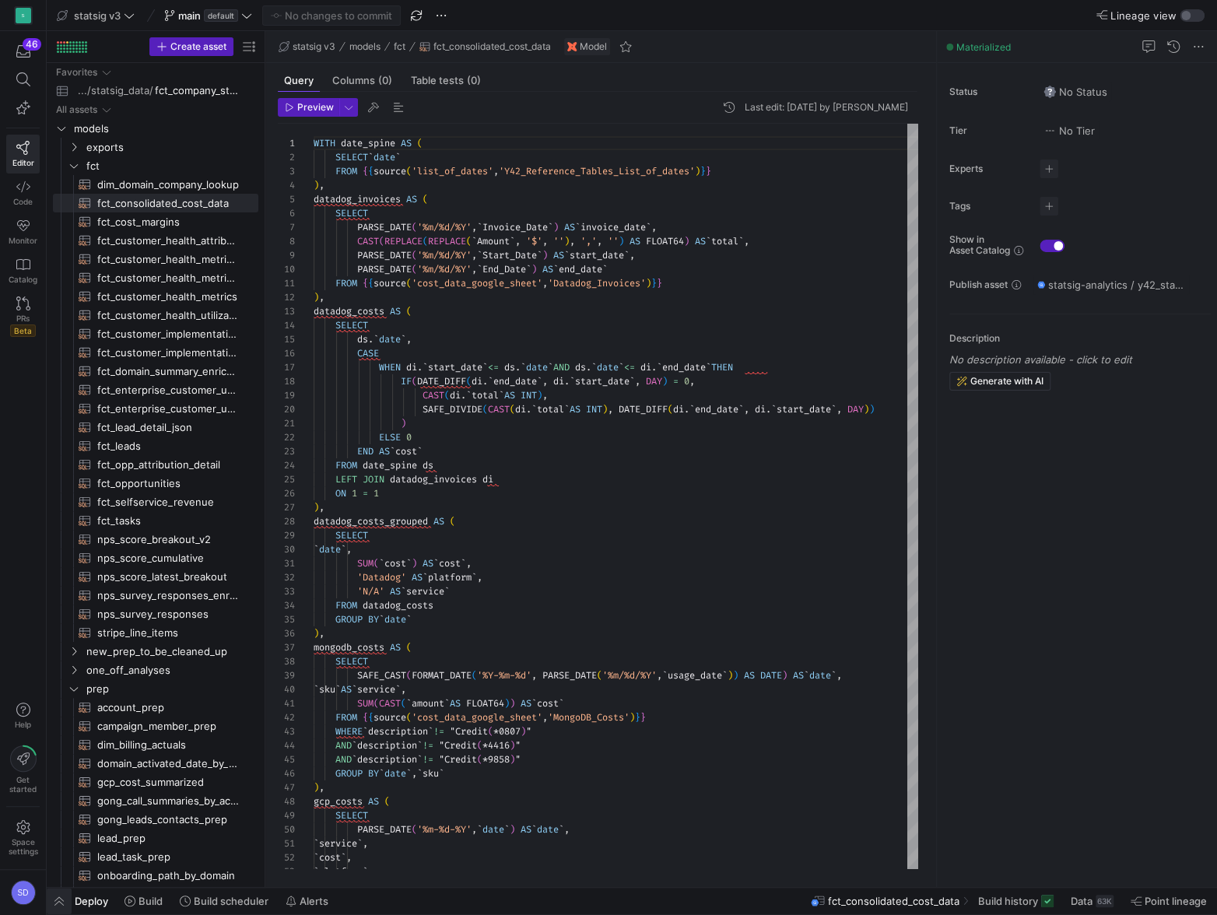
click at [65, 899] on span "button" at bounding box center [59, 901] width 25 height 26
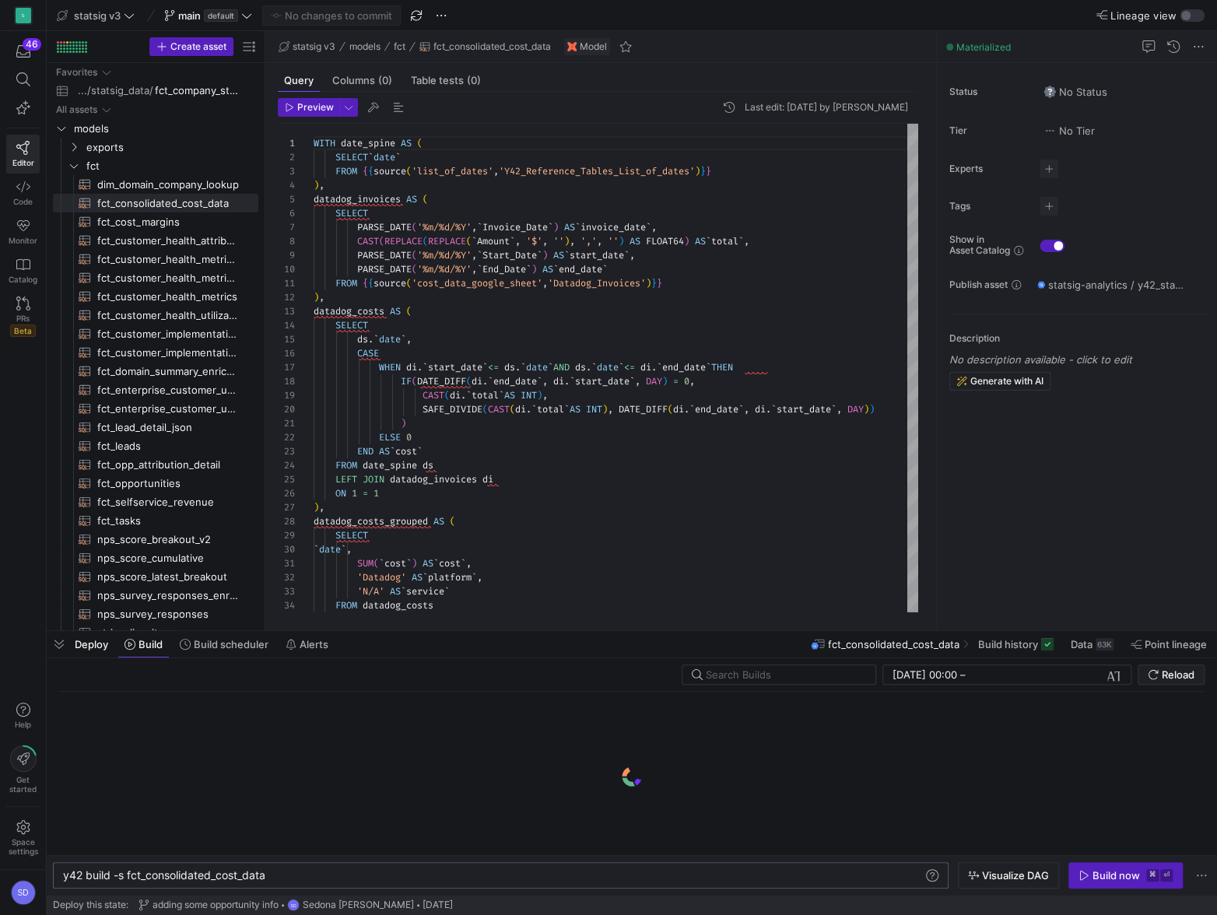
scroll to position [0, 64]
click at [127, 873] on div "y42 build -s fct_consolidated_cost_data" at bounding box center [493, 875] width 861 height 12
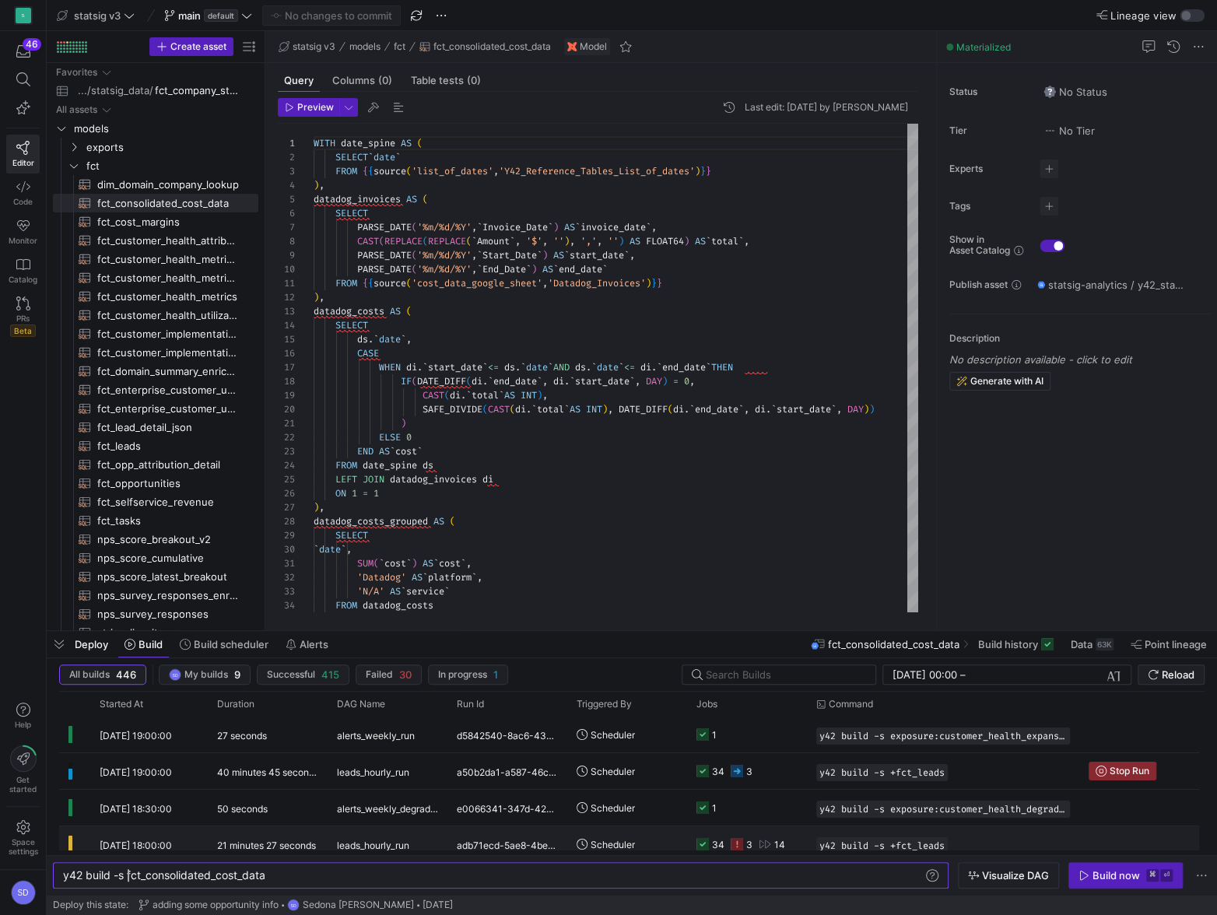
scroll to position [0, 71]
type textarea "y42 build -s +fct_consolidated_cost_data"
click at [1099, 879] on div "Build now" at bounding box center [1115, 875] width 47 height 12
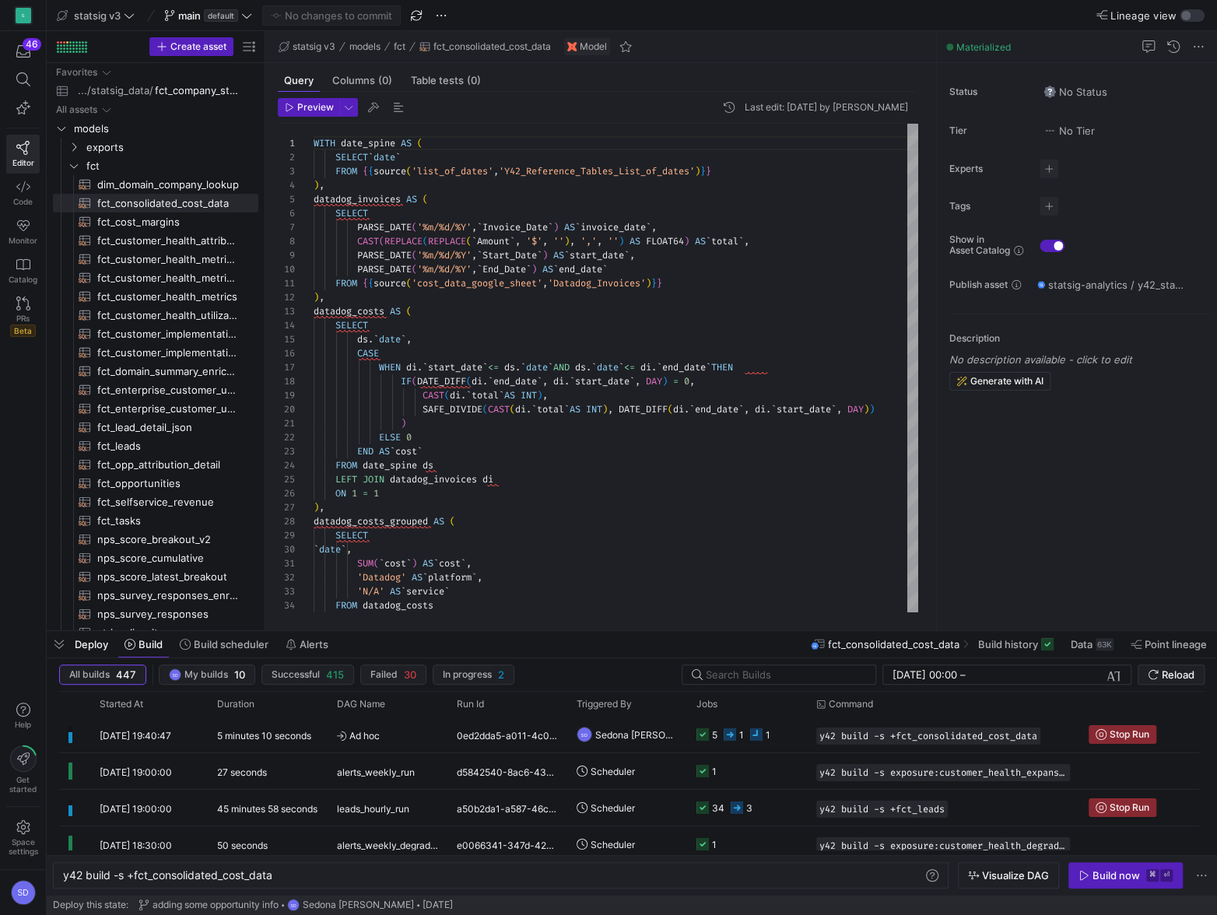
scroll to position [140, 0]
click at [270, 735] on y42-duration "6 minutes 26 seconds" at bounding box center [264, 736] width 94 height 12
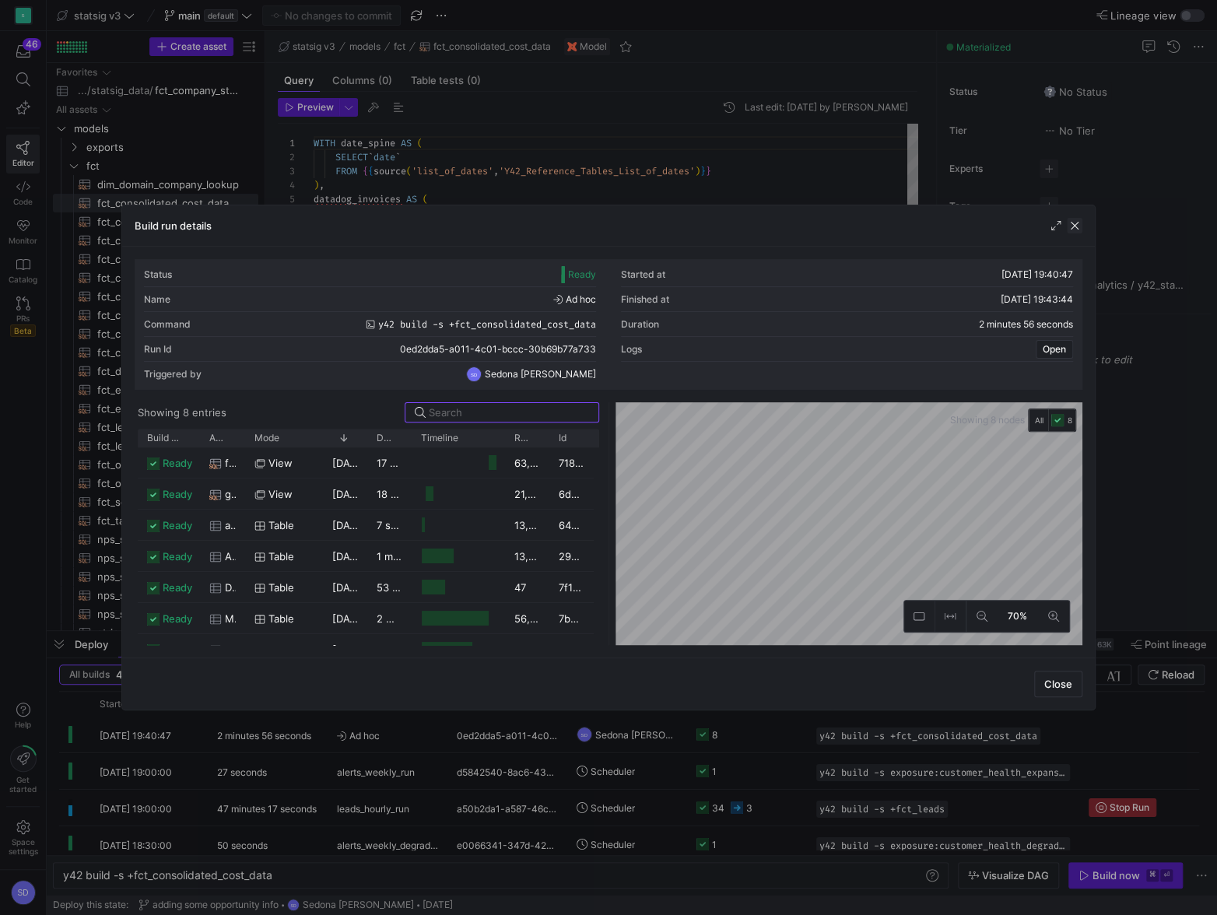
click at [1074, 224] on span "button" at bounding box center [1075, 226] width 16 height 16
